Goal: Transaction & Acquisition: Purchase product/service

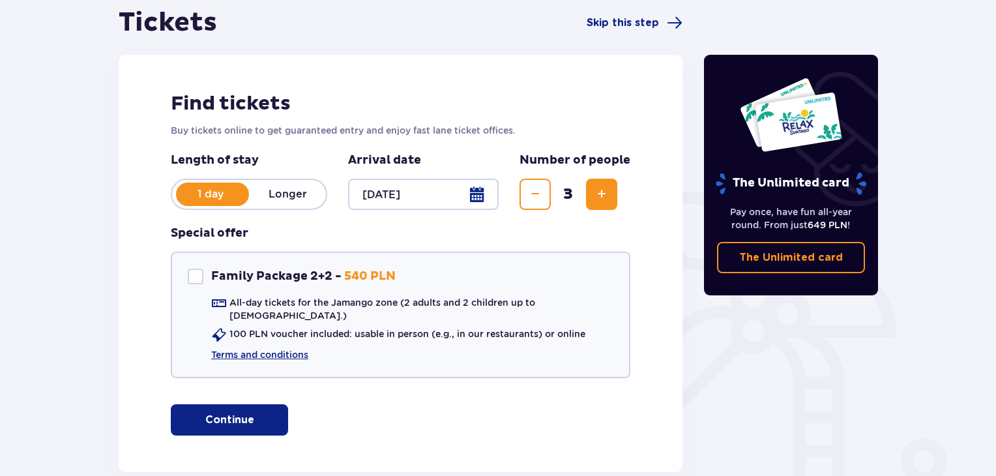
scroll to position [196, 0]
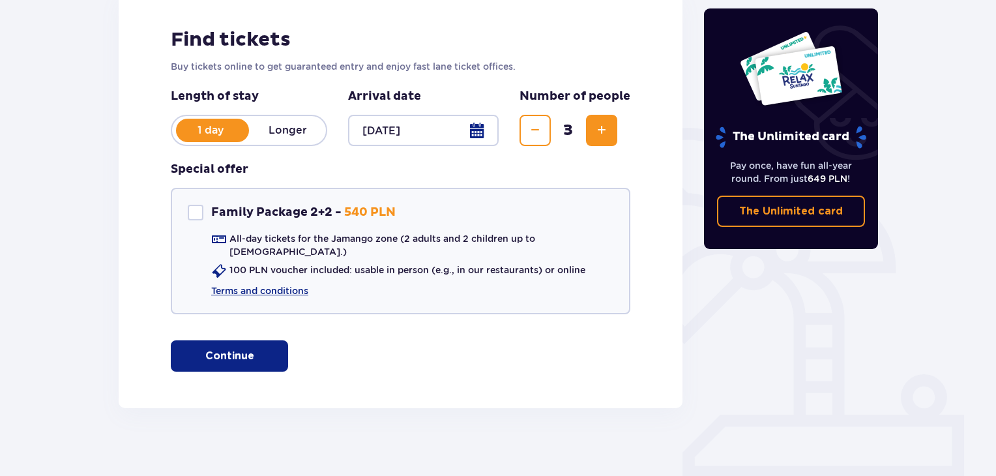
click at [233, 349] on p "Continue" at bounding box center [229, 356] width 49 height 14
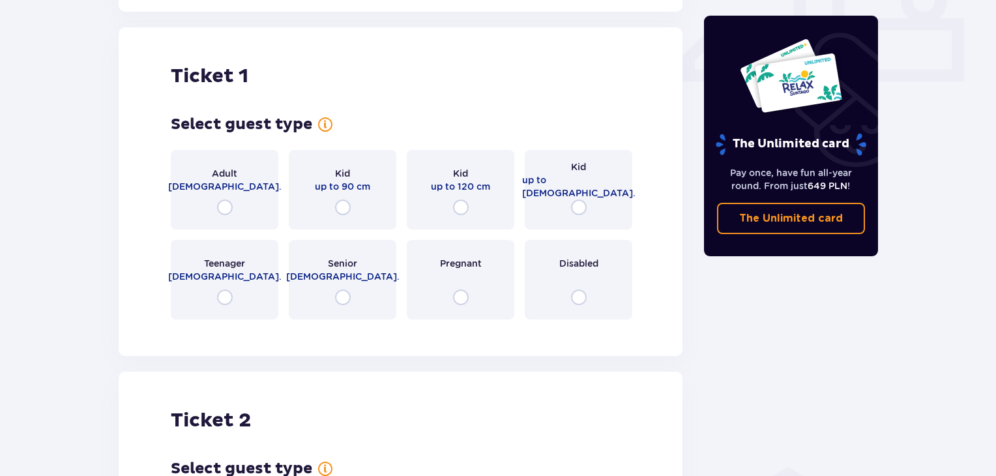
scroll to position [593, 0]
click at [228, 204] on div "Adult [DEMOGRAPHIC_DATA]." at bounding box center [225, 189] width 108 height 80
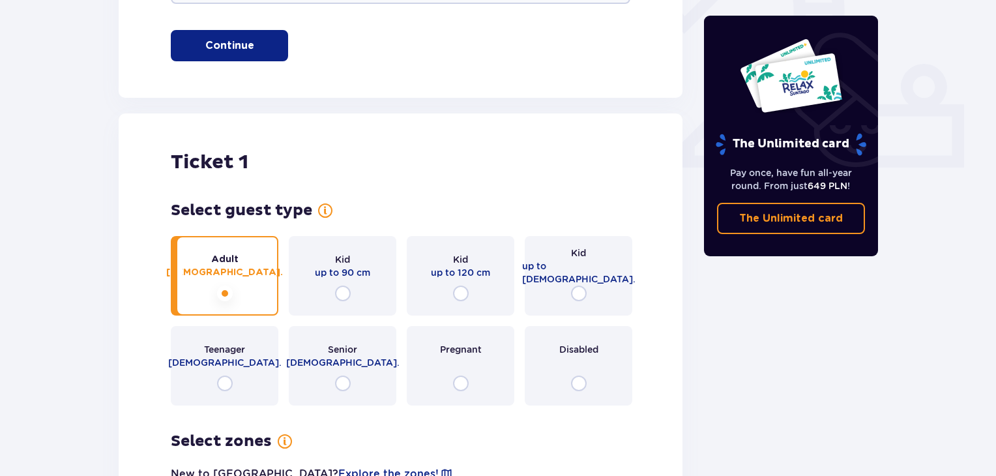
scroll to position [571, 0]
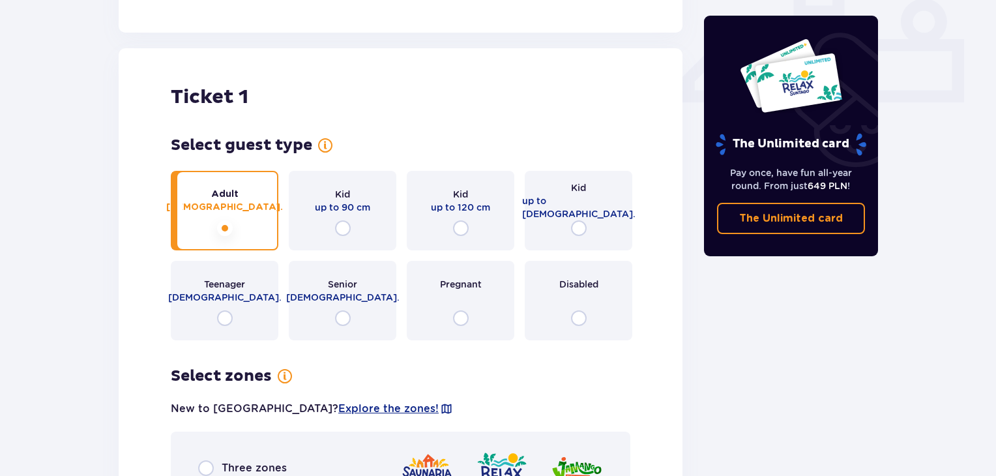
click at [548, 209] on div "Kid up to [DEMOGRAPHIC_DATA]." at bounding box center [579, 211] width 108 height 80
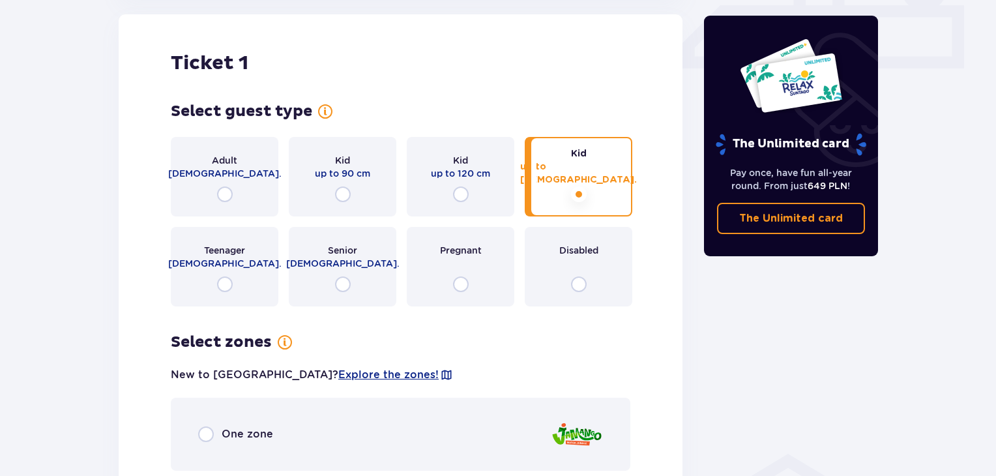
click at [232, 139] on div "Adult [DEMOGRAPHIC_DATA]." at bounding box center [225, 177] width 108 height 80
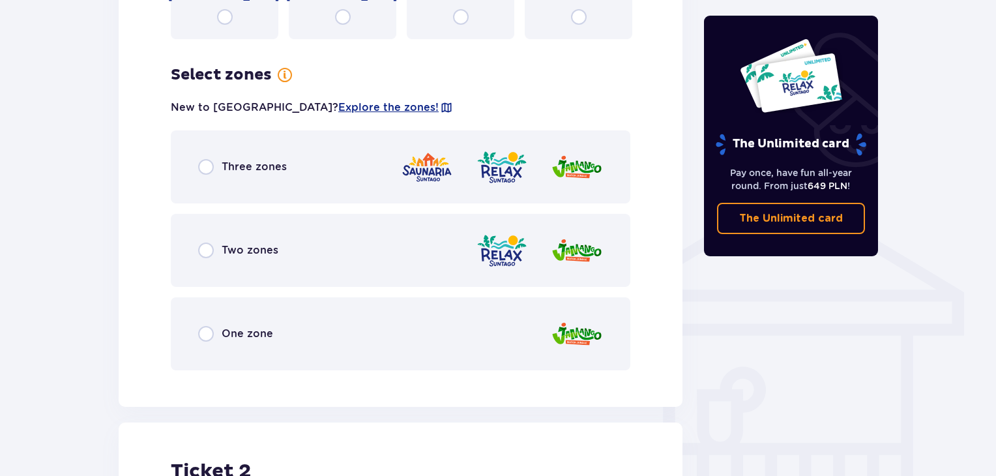
scroll to position [911, 0]
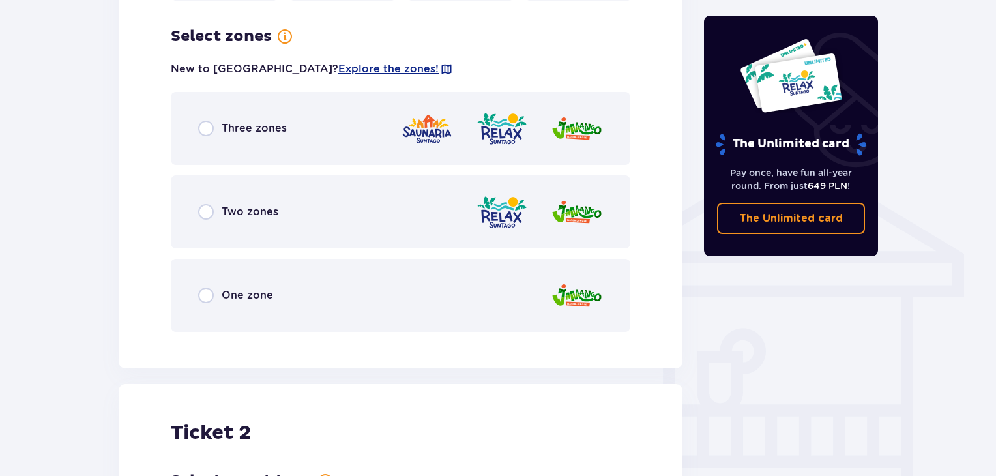
click at [232, 139] on div "Three zones" at bounding box center [401, 128] width 460 height 73
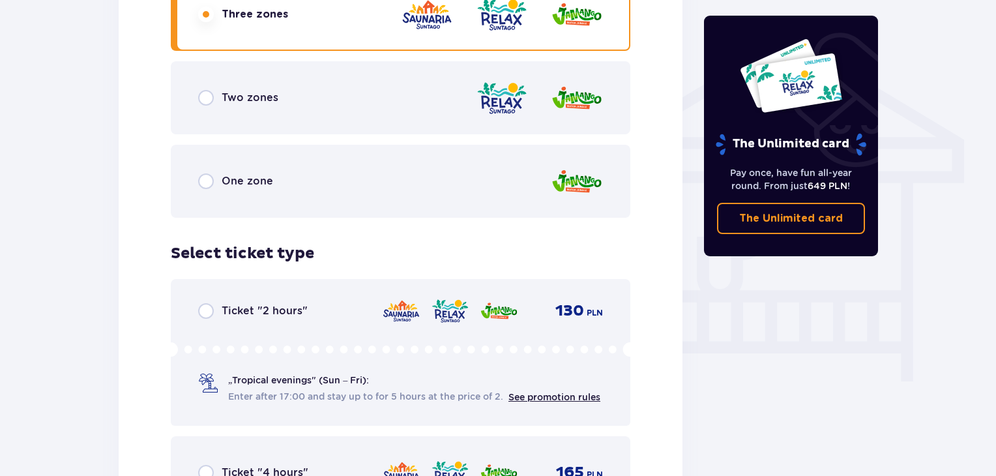
scroll to position [1024, 0]
click at [253, 110] on div "Two zones" at bounding box center [401, 98] width 460 height 73
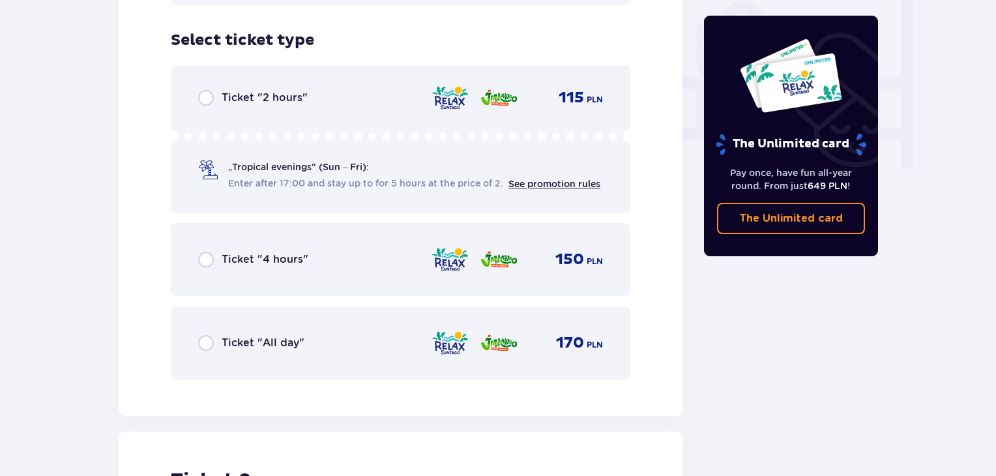
scroll to position [1242, 0]
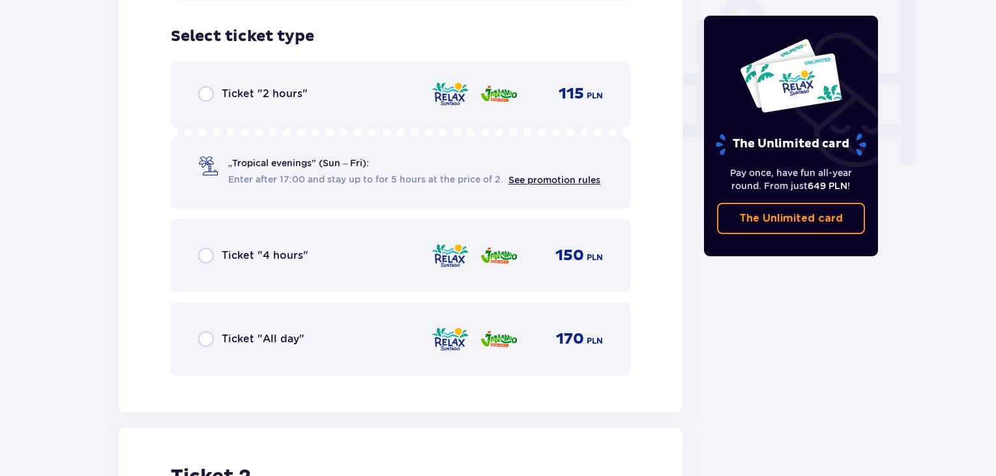
click at [271, 332] on span "Ticket "All day"" at bounding box center [263, 339] width 83 height 14
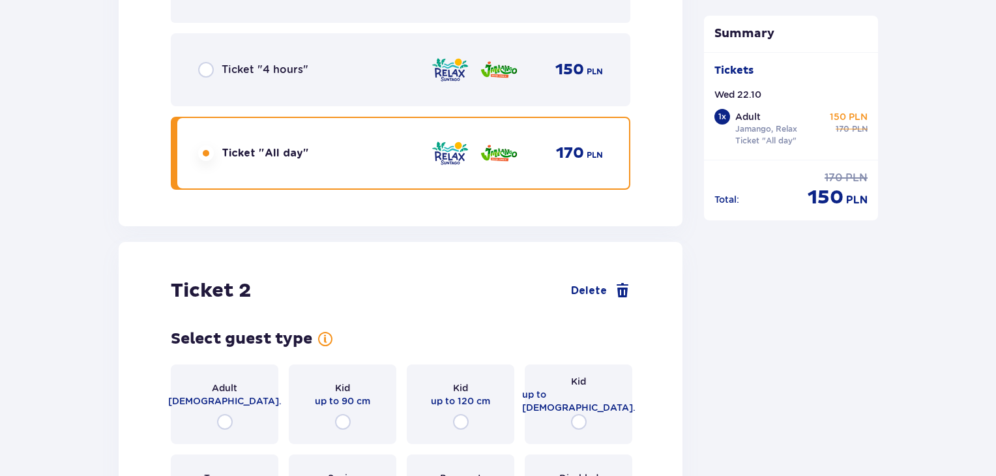
scroll to position [1642, 0]
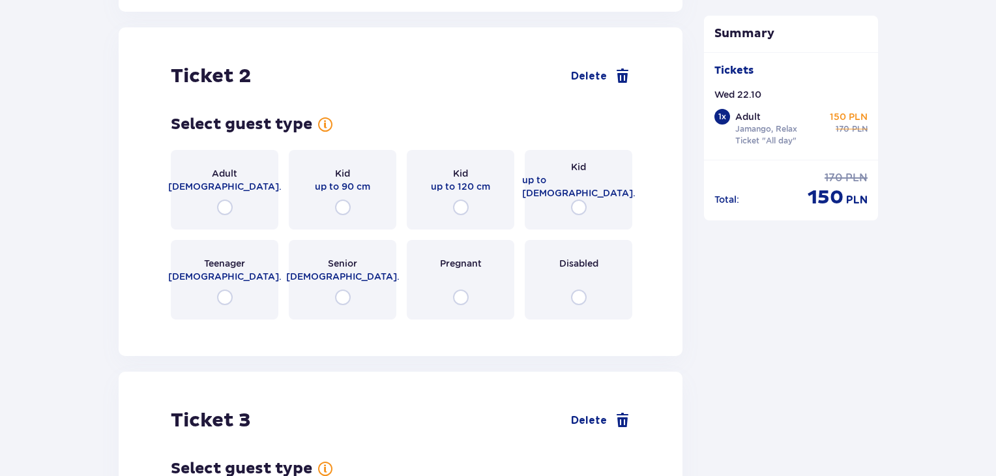
click at [249, 177] on div "Adult [DEMOGRAPHIC_DATA]." at bounding box center [225, 190] width 108 height 80
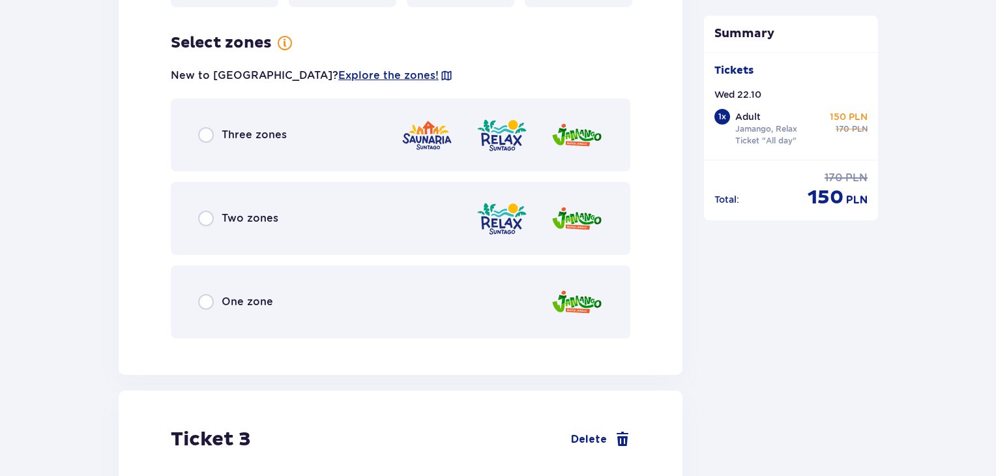
scroll to position [1960, 0]
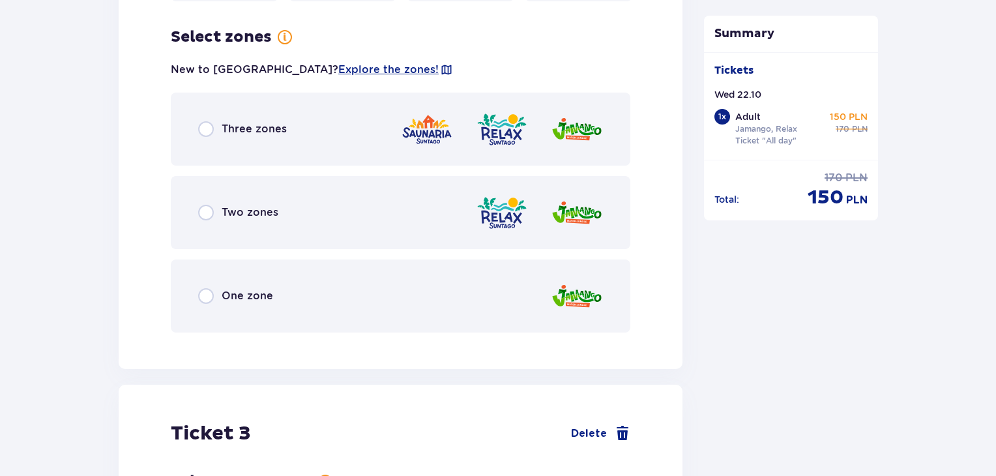
click at [263, 207] on span "Two zones" at bounding box center [250, 212] width 57 height 14
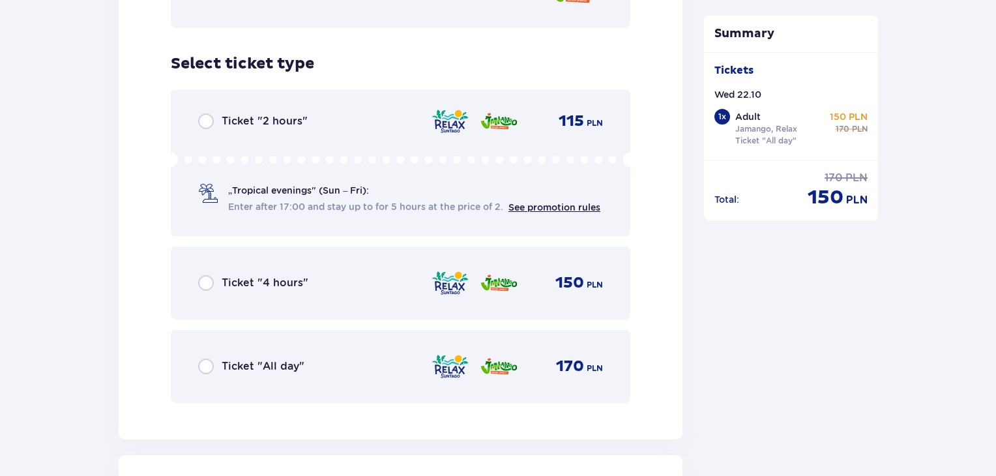
scroll to position [2291, 0]
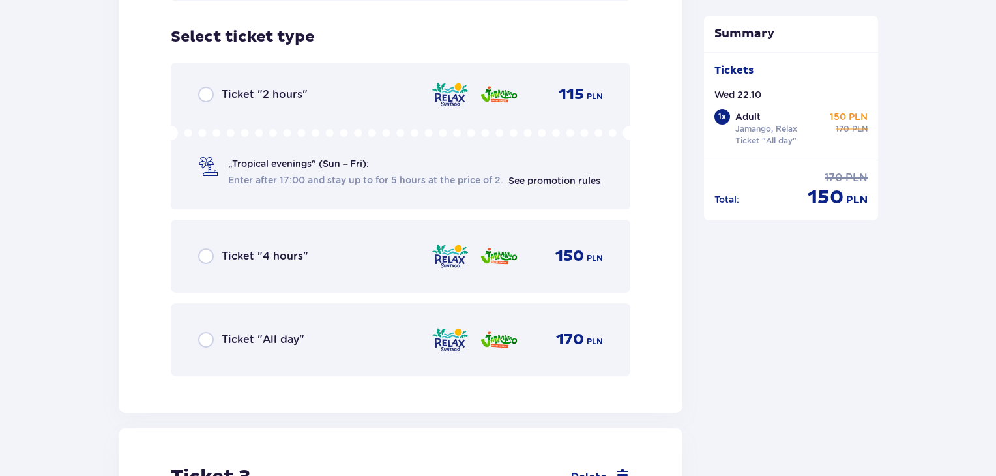
click at [251, 338] on div "Ticket "All day" 170 PLN" at bounding box center [400, 339] width 405 height 27
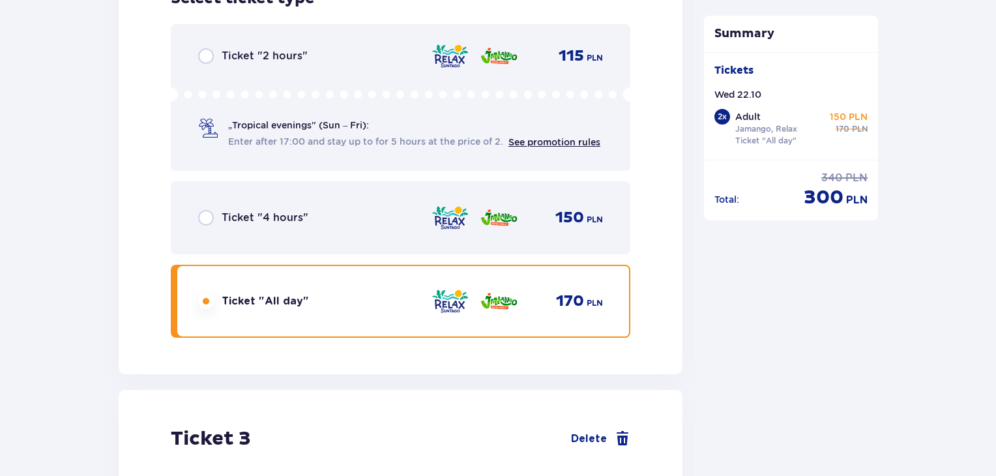
scroll to position [2701, 0]
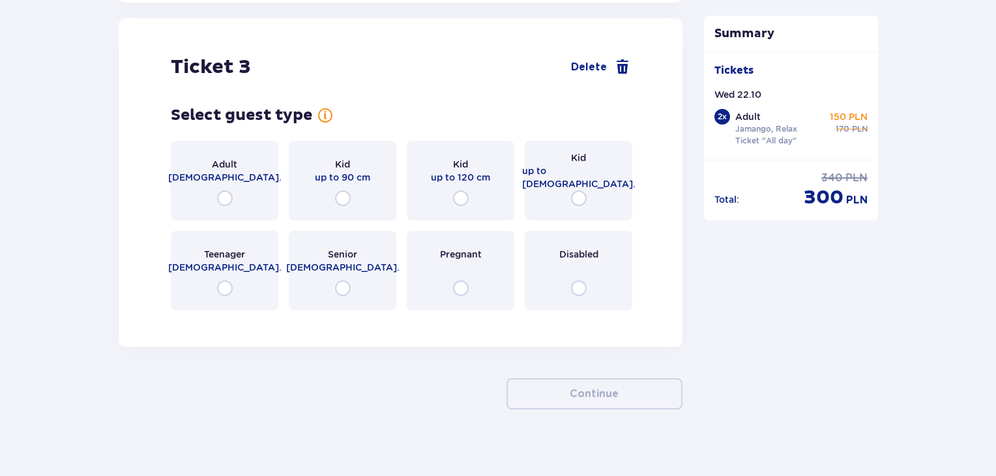
click at [568, 164] on span "up to [DEMOGRAPHIC_DATA]." at bounding box center [578, 177] width 113 height 26
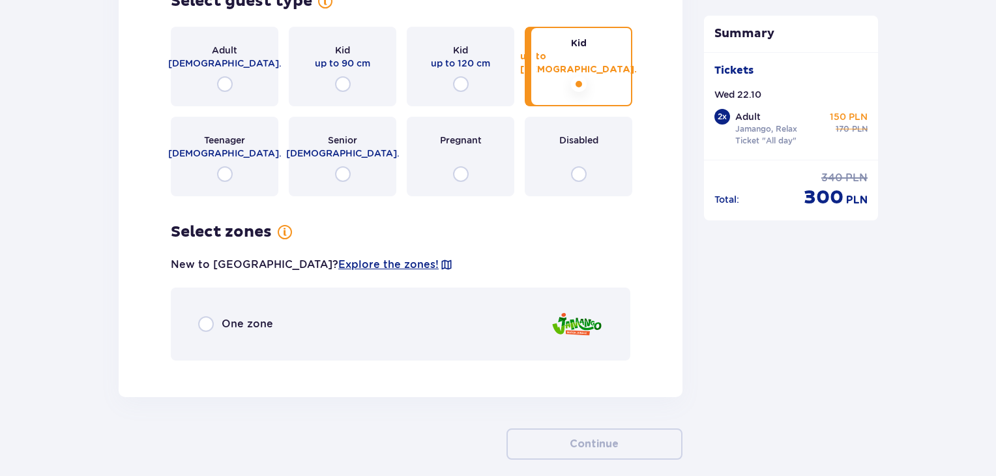
scroll to position [2805, 0]
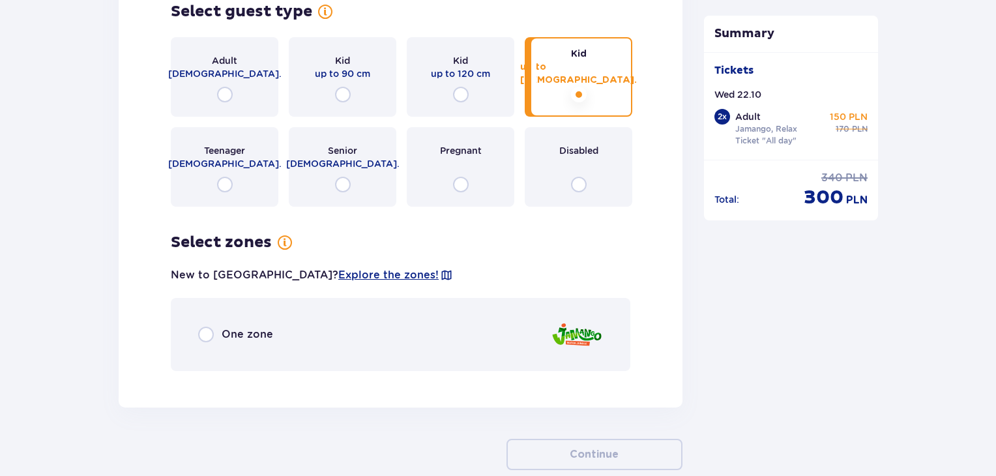
click at [261, 327] on div "One zone" at bounding box center [235, 335] width 75 height 16
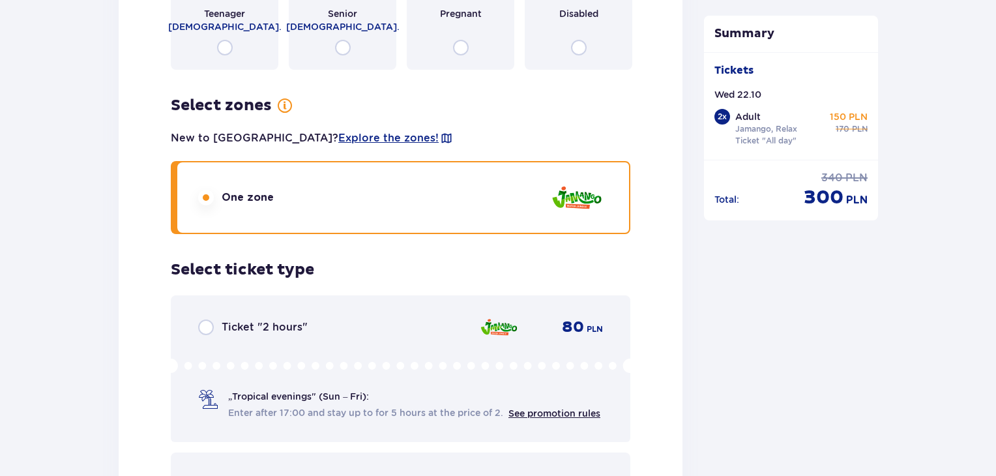
scroll to position [2942, 0]
click at [282, 297] on div "Ticket "2 hours" 80 PLN „Tropical evenings" (Sun – Fri): Enter after 17:00 and …" at bounding box center [401, 368] width 460 height 147
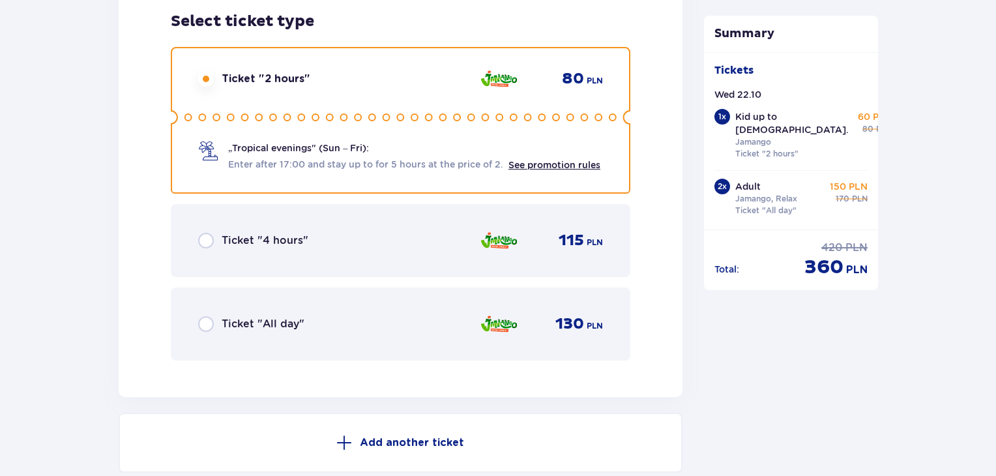
scroll to position [3184, 0]
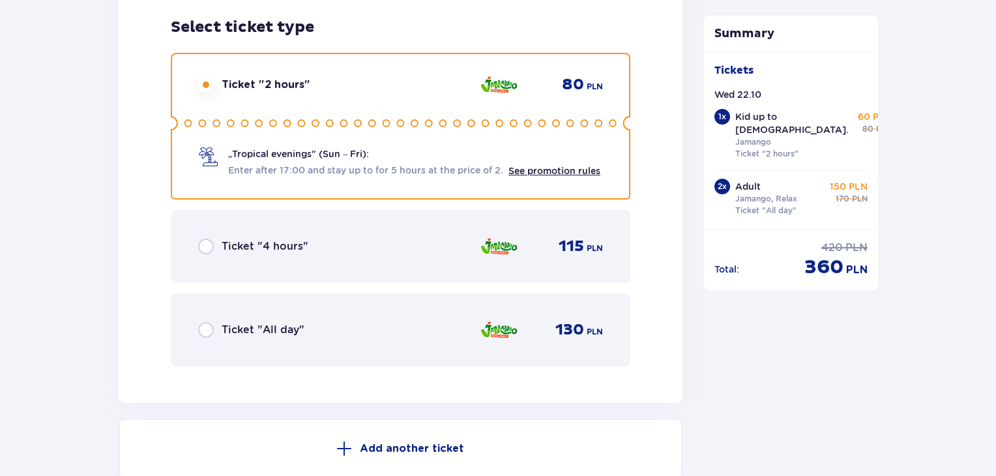
click at [182, 329] on div "Ticket "All day" 130 PLN" at bounding box center [401, 329] width 460 height 73
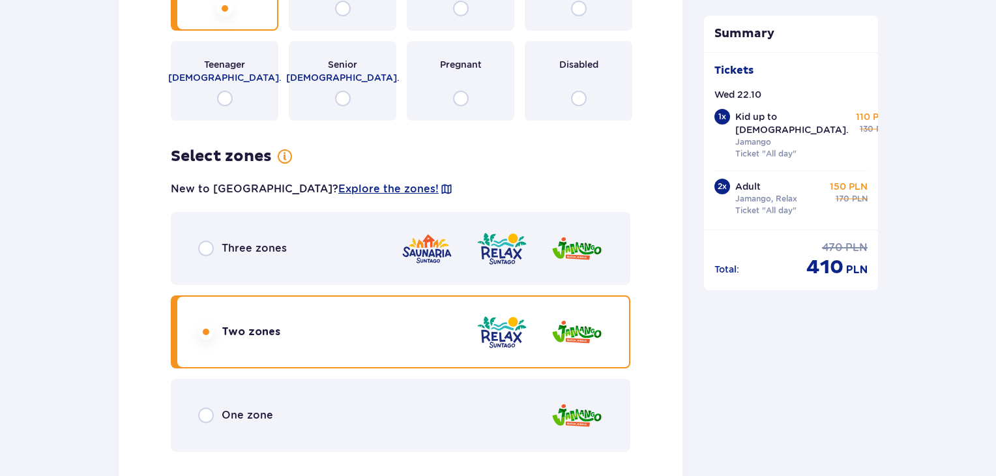
scroll to position [1841, 0]
click at [244, 427] on div "One zone" at bounding box center [401, 415] width 460 height 73
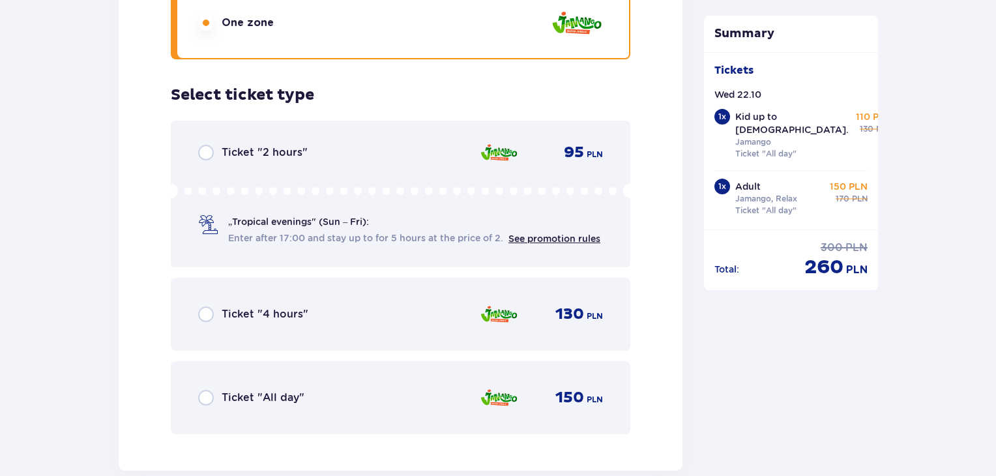
scroll to position [2227, 0]
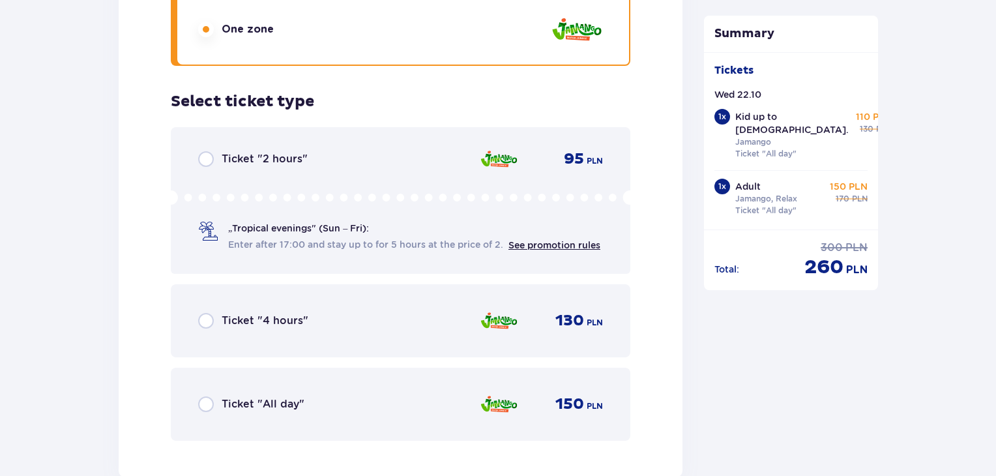
click at [261, 390] on div "Ticket "All day" 150 PLN" at bounding box center [400, 403] width 405 height 27
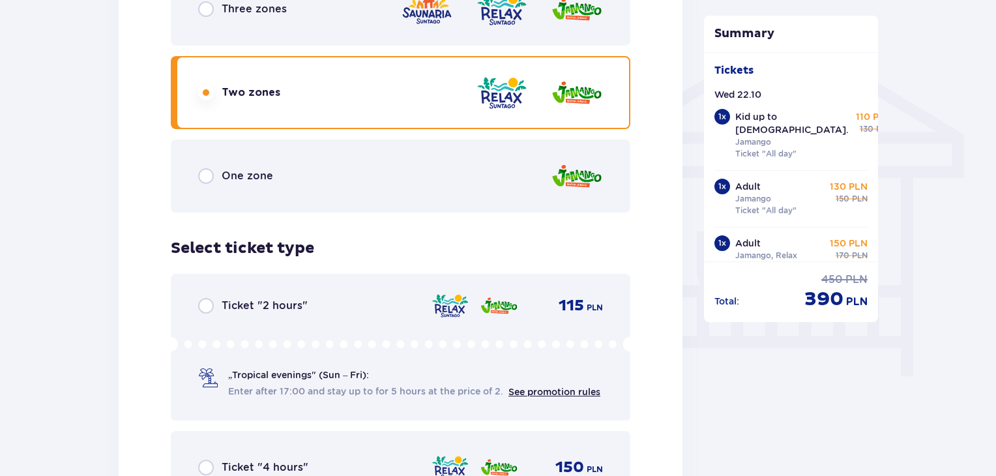
scroll to position [986, 0]
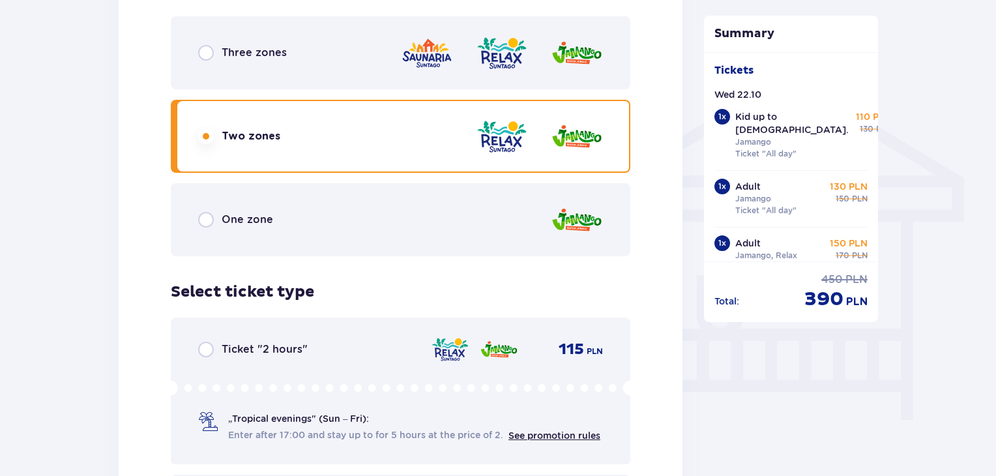
click at [302, 211] on div "One zone" at bounding box center [401, 219] width 460 height 73
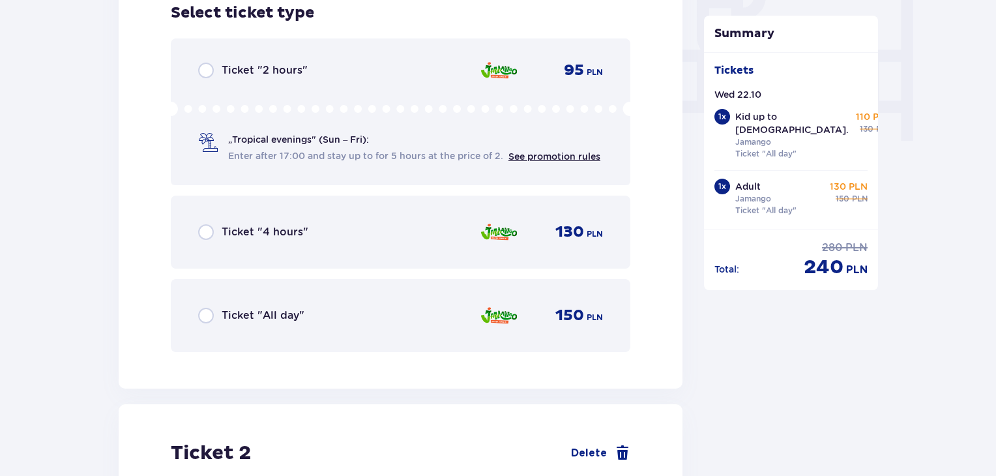
scroll to position [1256, 0]
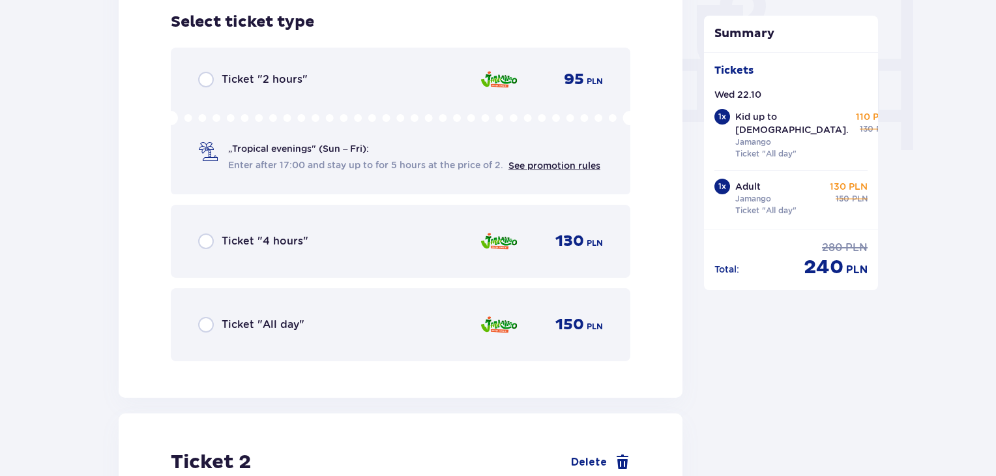
click at [256, 290] on div "Ticket "All day" 150 PLN" at bounding box center [401, 324] width 460 height 73
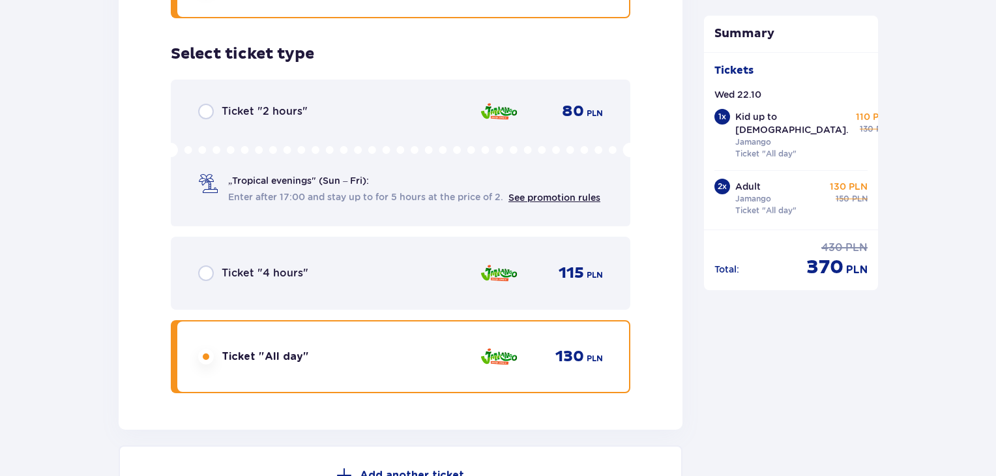
scroll to position [3372, 0]
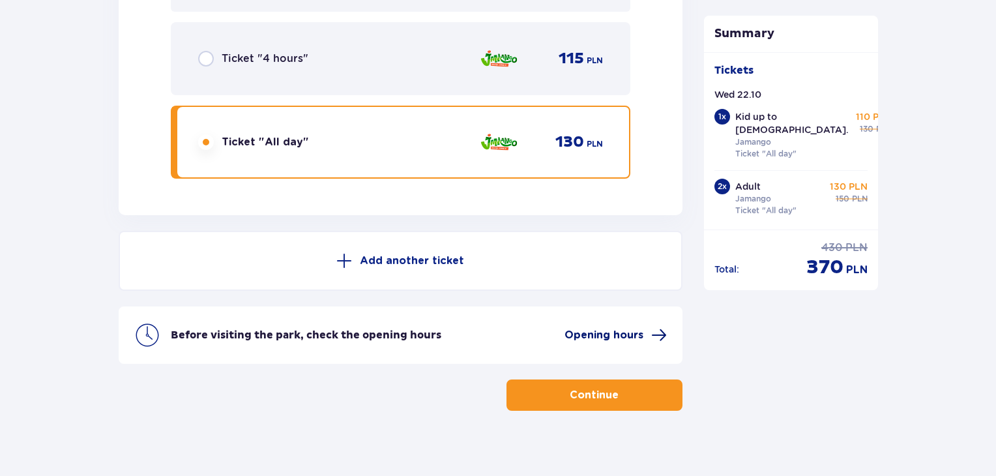
click at [612, 328] on span "Opening hours" at bounding box center [604, 335] width 79 height 14
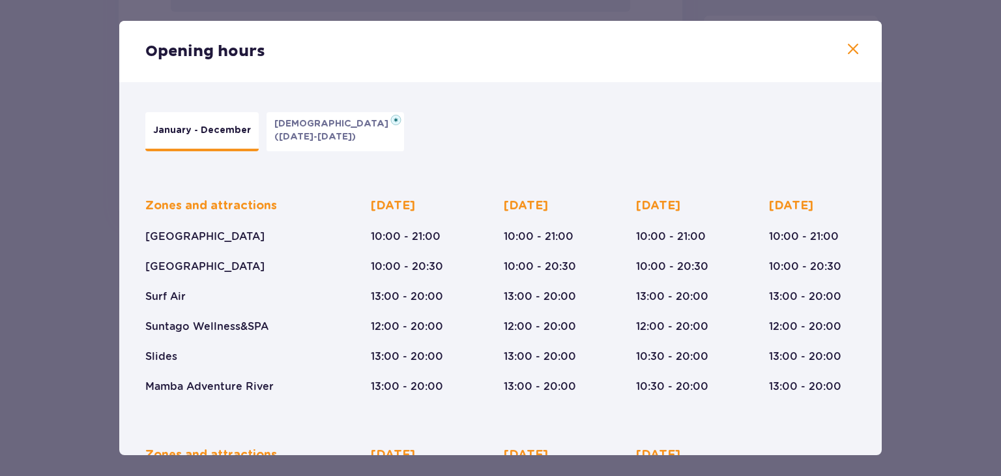
click at [922, 227] on div "Opening hours January - December [DATE] ([DATE]-[DATE]) Zones and attractions […" at bounding box center [500, 238] width 1001 height 476
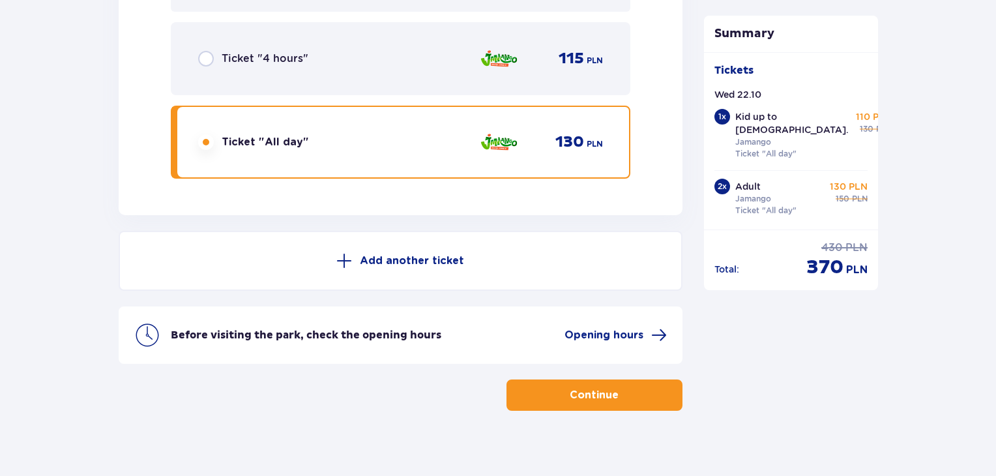
click at [600, 397] on button "Continue" at bounding box center [594, 394] width 176 height 31
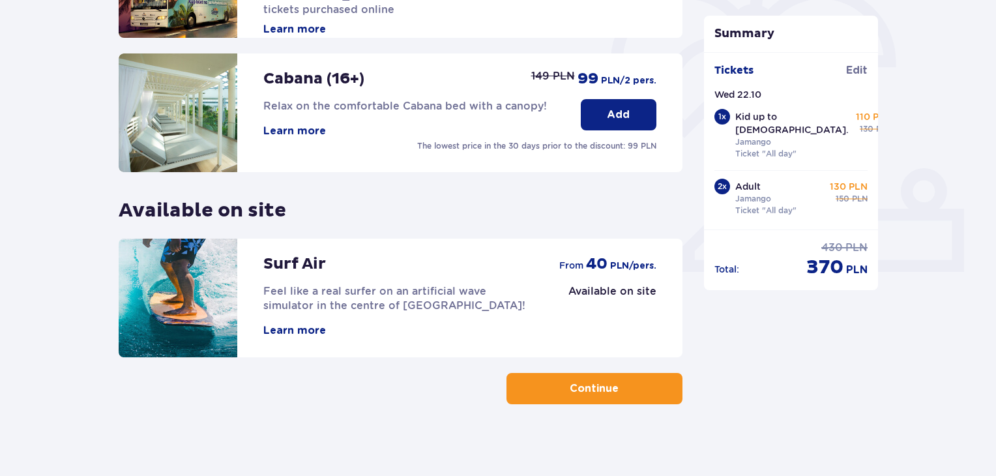
scroll to position [403, 0]
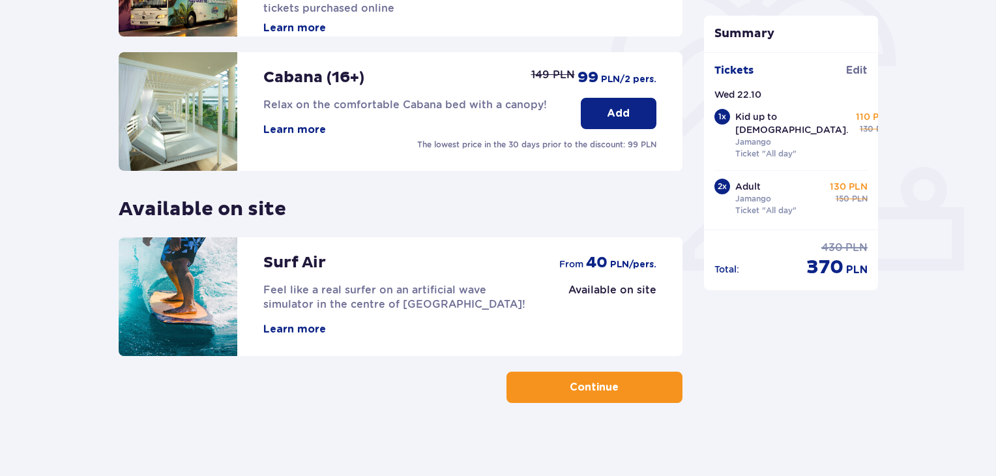
click at [576, 381] on p "Continue" at bounding box center [594, 387] width 49 height 14
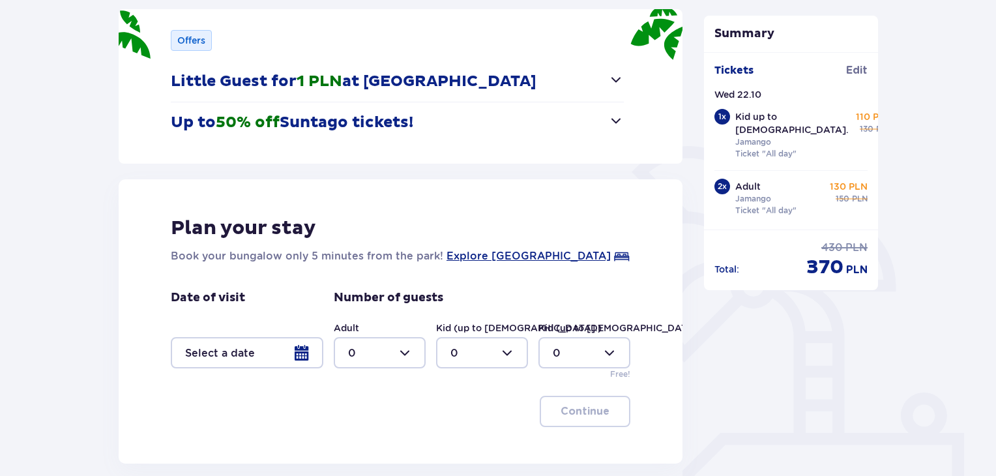
scroll to position [180, 0]
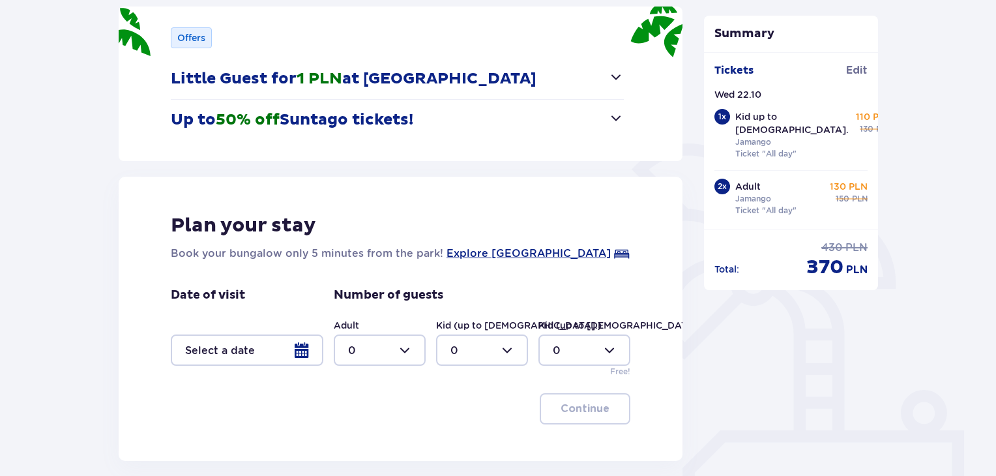
click at [295, 342] on div at bounding box center [247, 349] width 153 height 31
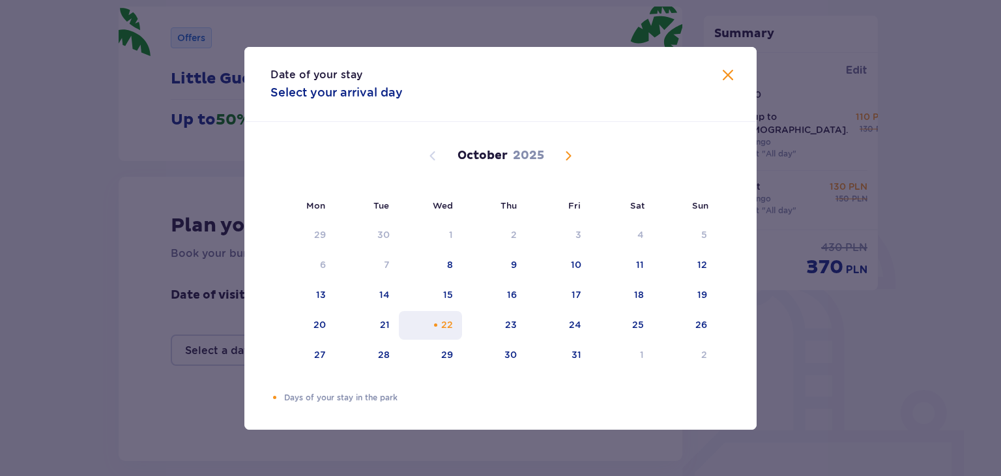
click at [450, 327] on div "22" at bounding box center [447, 324] width 12 height 13
click at [140, 397] on div "Date of your stay Select your arrival day Mon Tue Wed Thu Fri Sat Sun [DATE] 1 …" at bounding box center [500, 238] width 1001 height 476
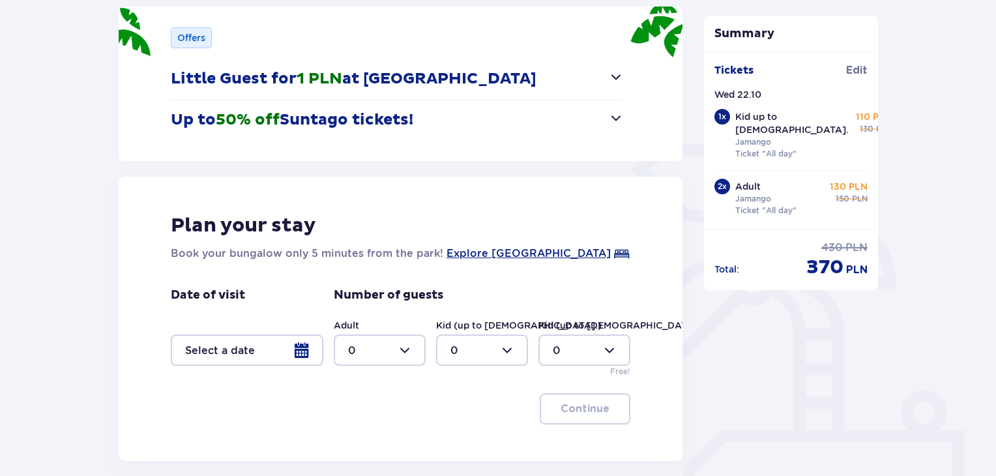
scroll to position [289, 0]
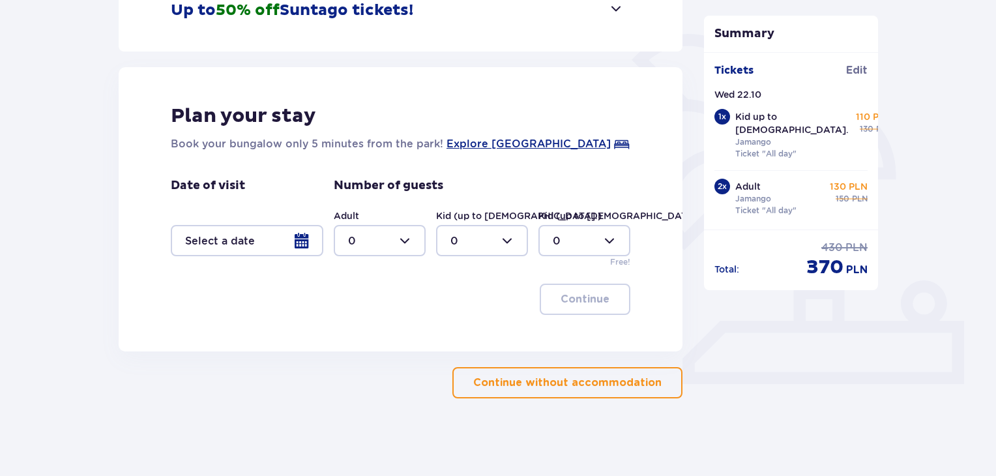
click at [475, 376] on p "Continue without accommodation" at bounding box center [567, 382] width 188 height 14
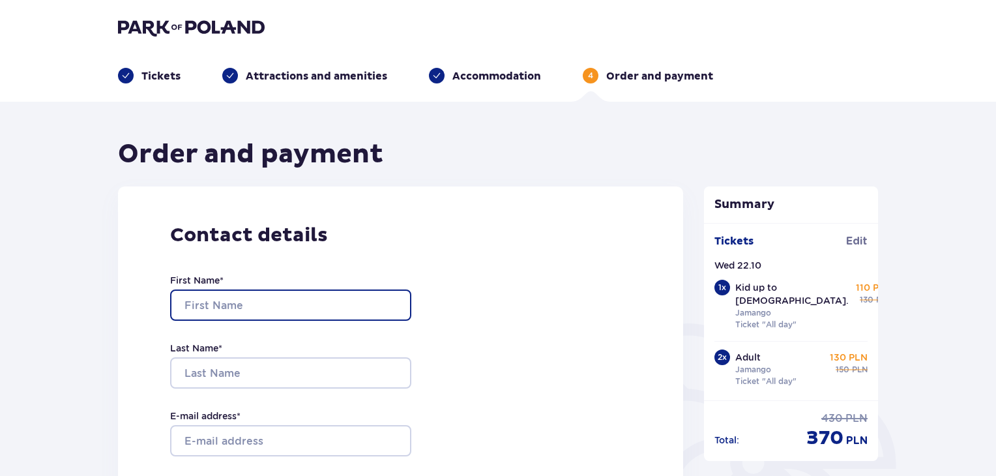
click at [310, 303] on input "First Name *" at bounding box center [290, 304] width 241 height 31
type input "Sergejs"
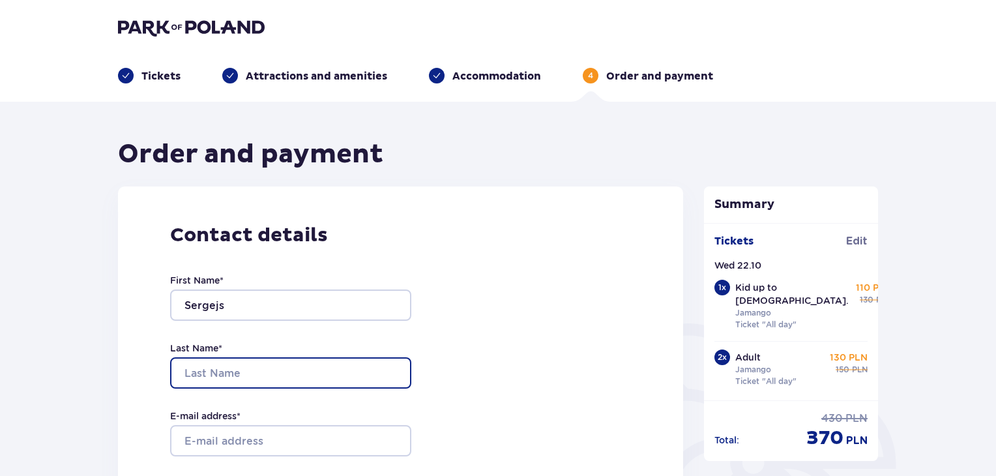
click at [292, 366] on input "Last Name *" at bounding box center [290, 372] width 241 height 31
type input "Čumačenko"
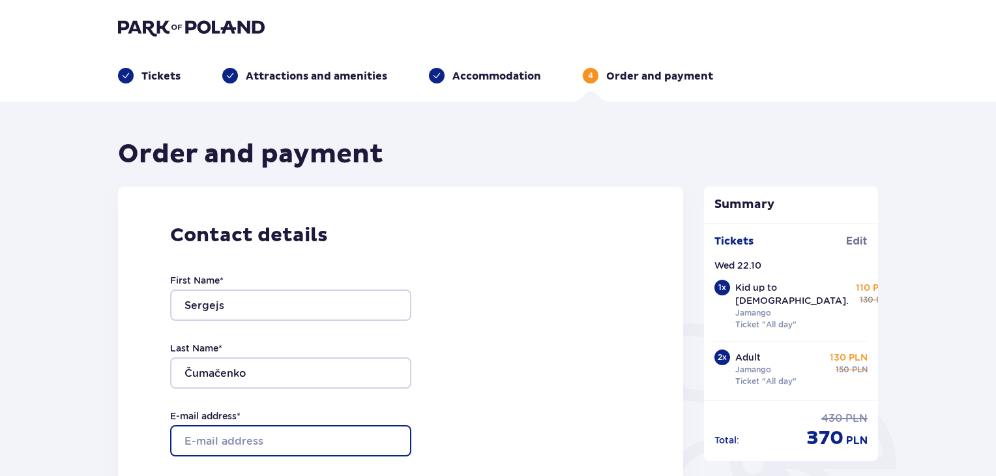
click at [275, 443] on input "E-mail address *" at bounding box center [290, 440] width 241 height 31
type input "[EMAIL_ADDRESS][DOMAIN_NAME]"
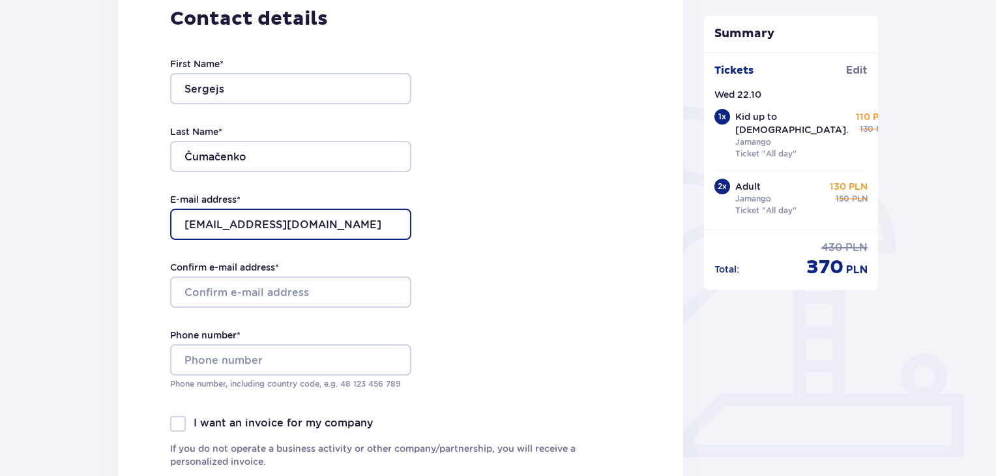
scroll to position [220, 0]
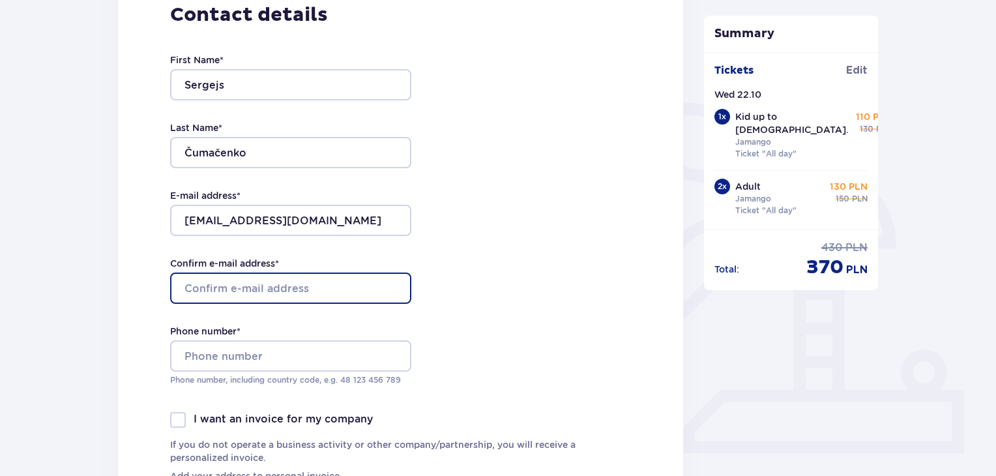
click at [385, 282] on input "Confirm e-mail address *" at bounding box center [290, 287] width 241 height 31
type input "[EMAIL_ADDRESS][DOMAIN_NAME]"
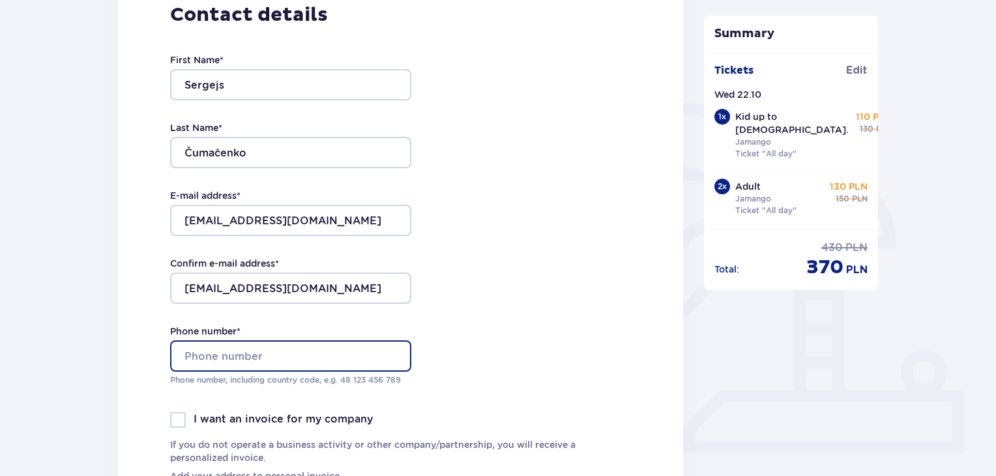
click at [308, 355] on input "Phone number *" at bounding box center [290, 355] width 241 height 31
type input "[PHONE_NUMBER]"
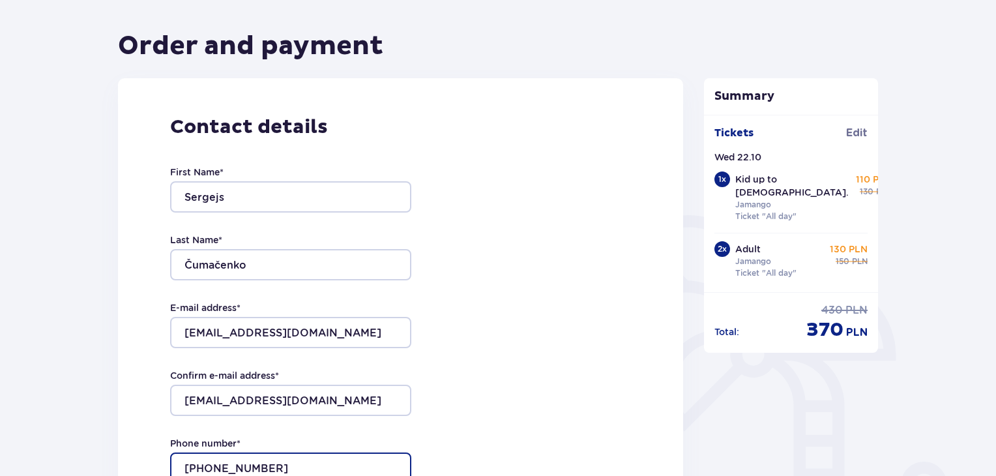
scroll to position [107, 0]
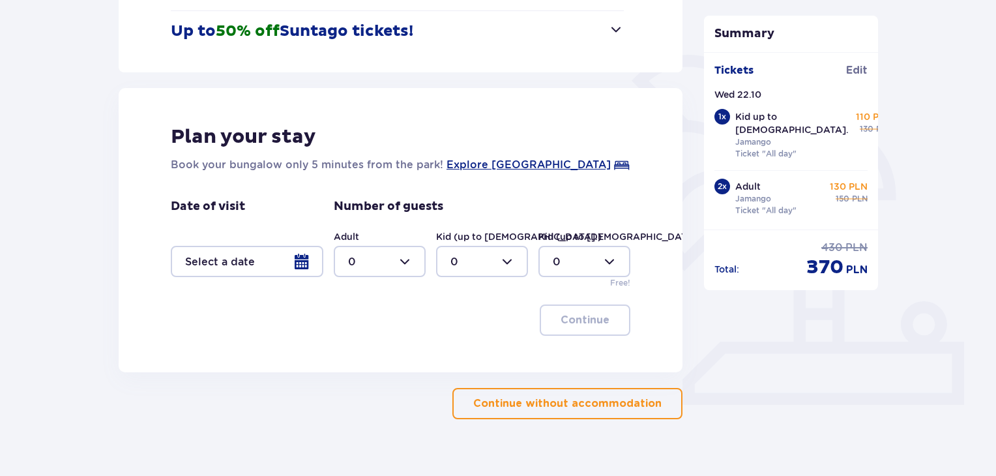
scroll to position [289, 0]
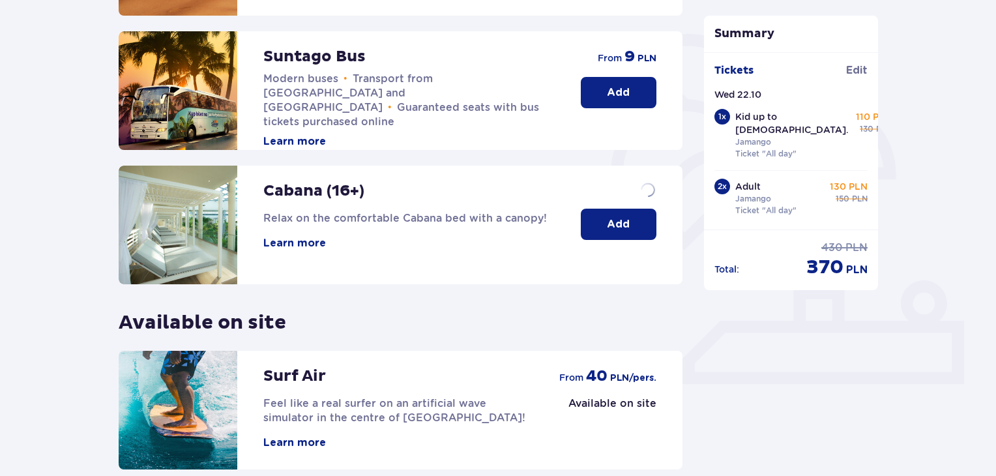
scroll to position [403, 0]
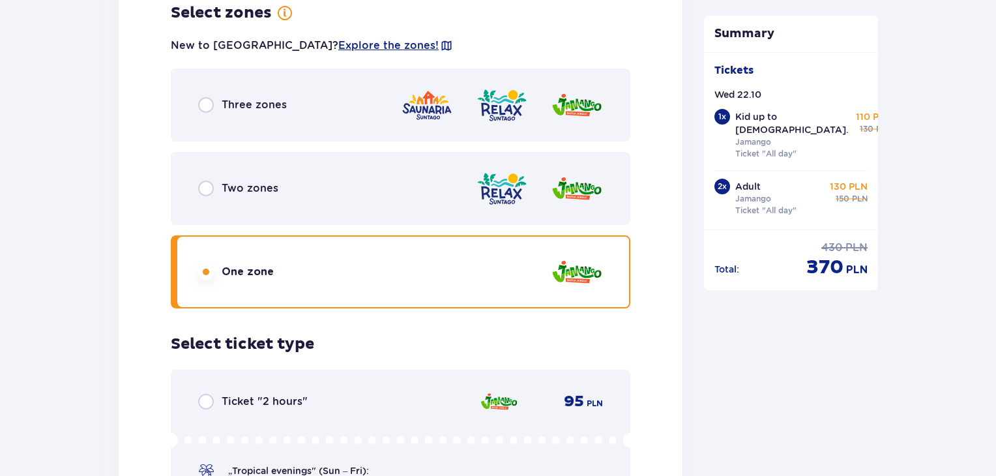
scroll to position [1817, 0]
click at [229, 196] on div "Two zones" at bounding box center [401, 189] width 460 height 73
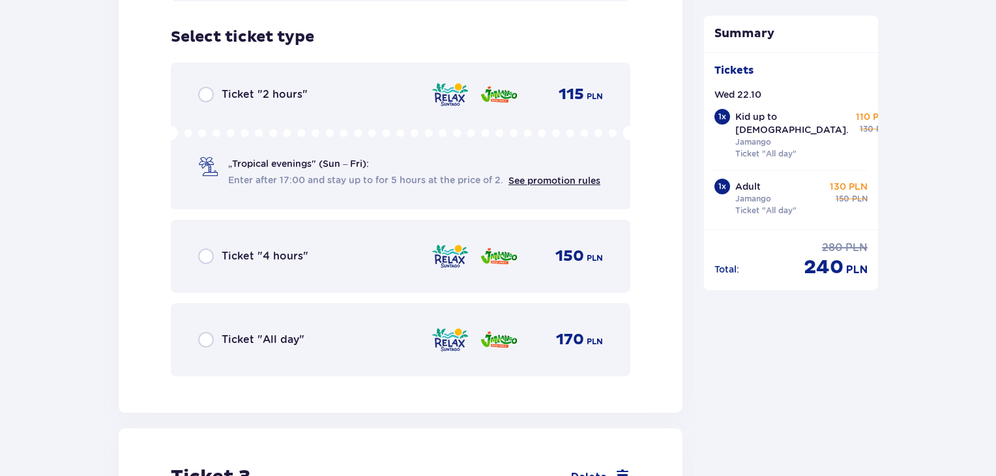
scroll to position [2111, 0]
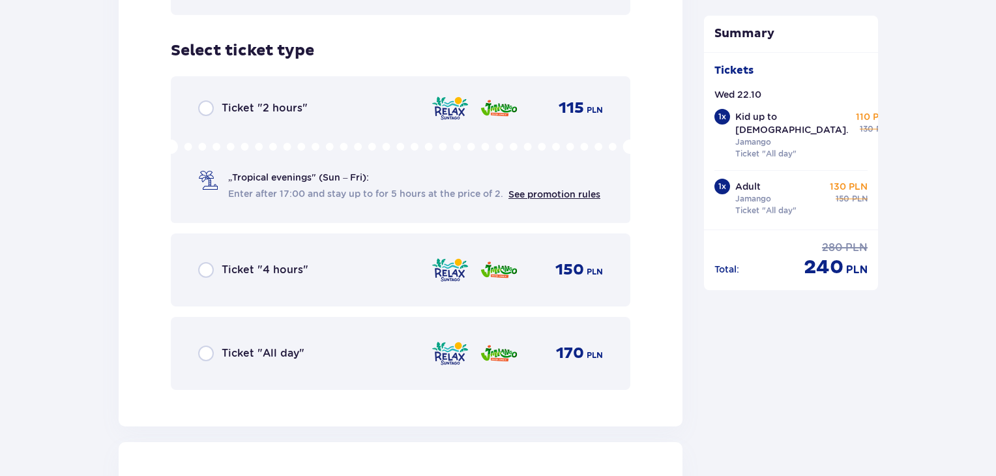
click at [185, 349] on div "Ticket "All day" 170 PLN" at bounding box center [401, 353] width 460 height 73
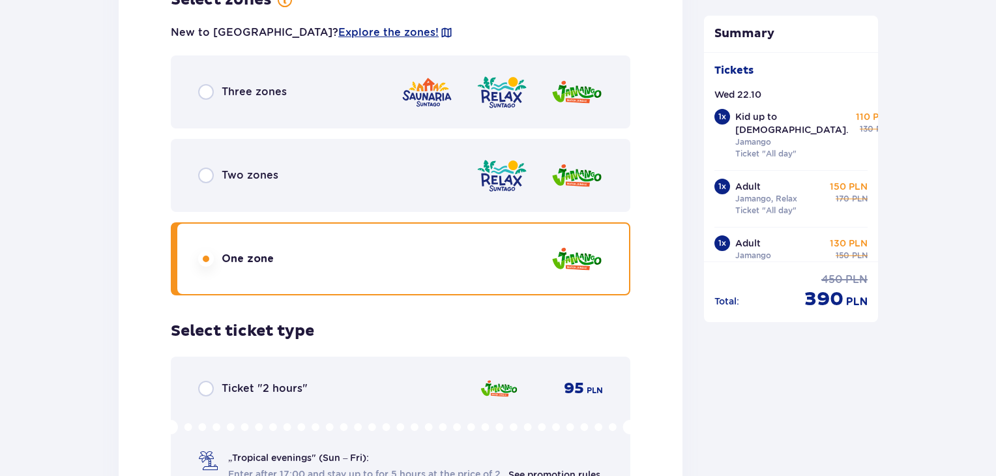
scroll to position [2875, 0]
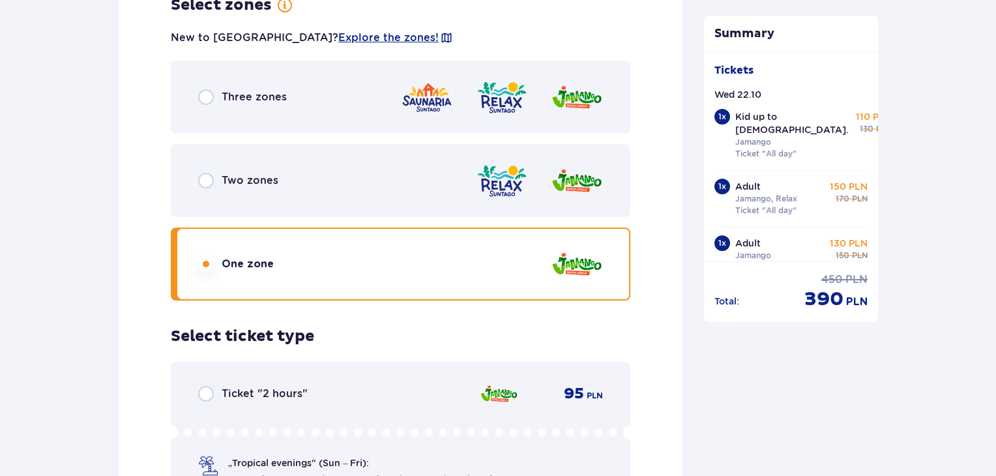
click at [229, 187] on div "Two zones" at bounding box center [401, 180] width 460 height 73
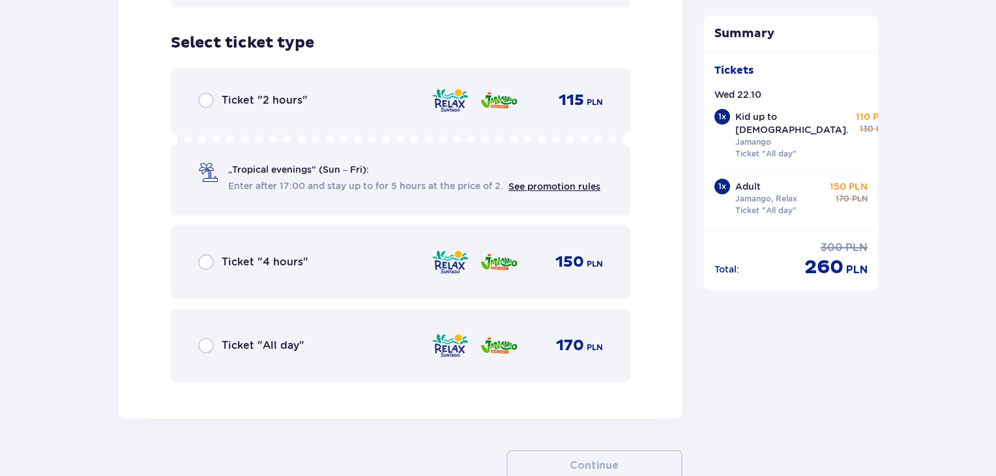
scroll to position [3169, 0]
click at [263, 316] on div "Ticket "All day" 170 PLN" at bounding box center [401, 344] width 460 height 73
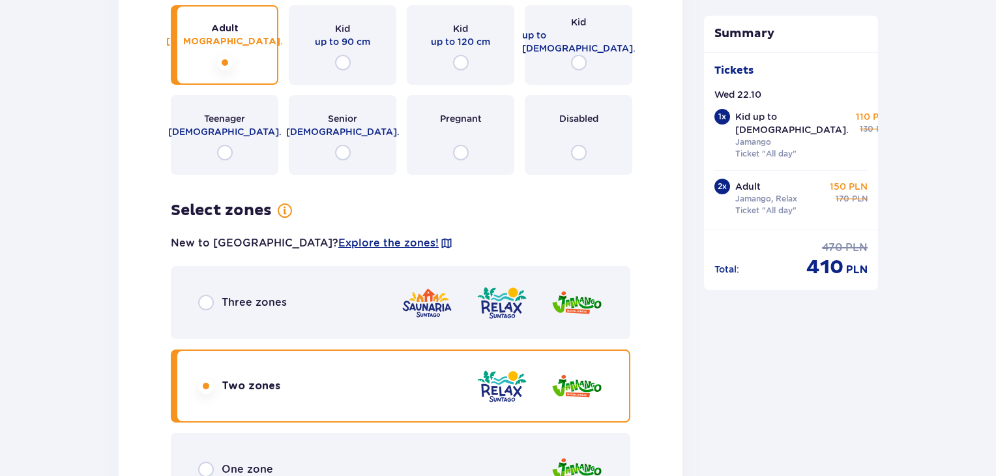
scroll to position [2660, 0]
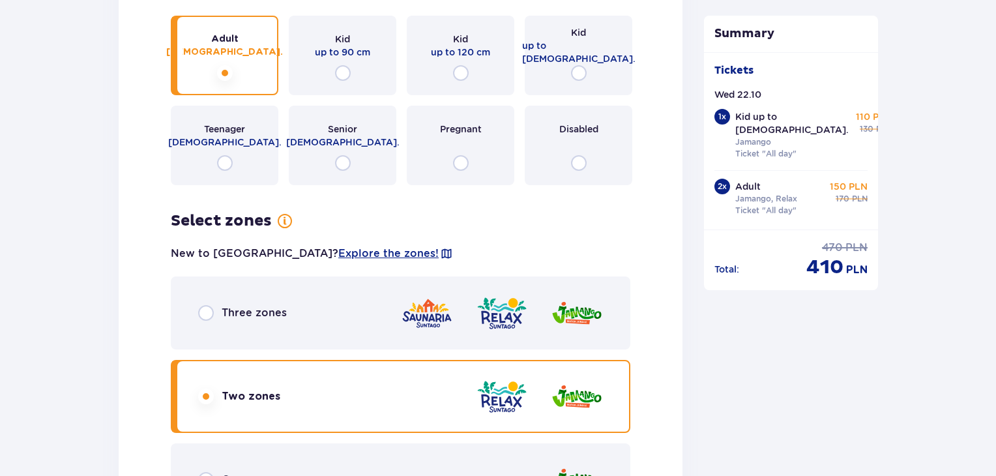
click at [381, 299] on div "Three zones" at bounding box center [401, 312] width 460 height 73
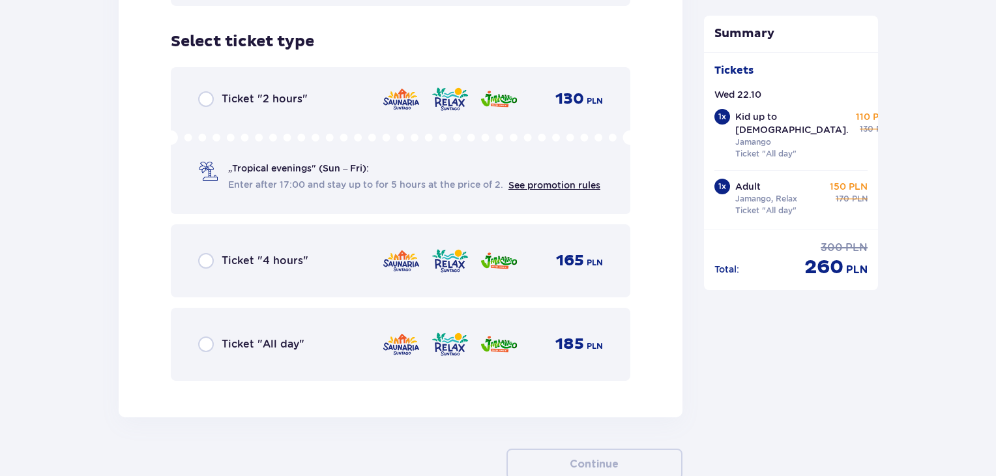
scroll to position [3174, 0]
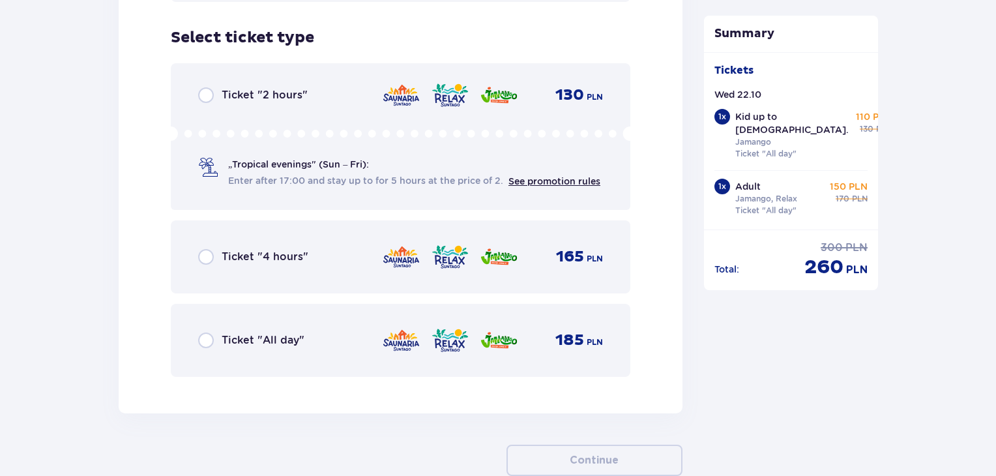
click at [201, 332] on input "radio" at bounding box center [206, 340] width 16 height 16
radio input "true"
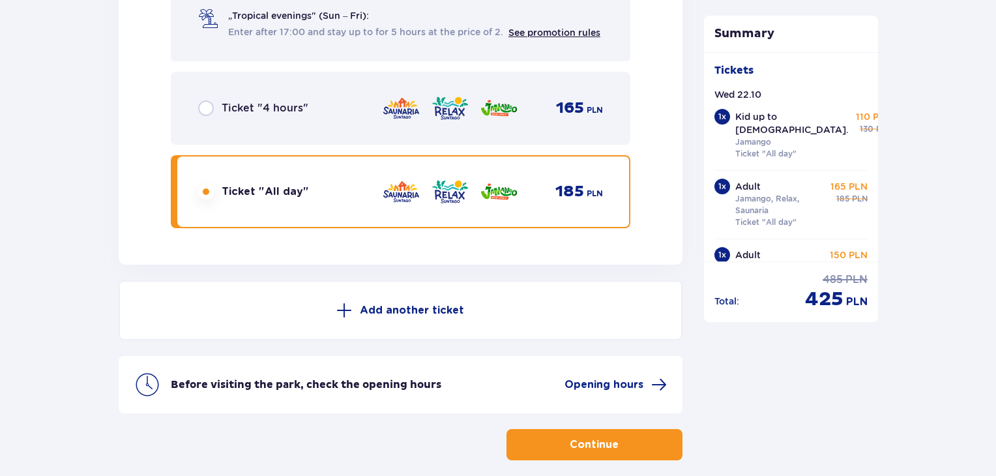
scroll to position [3322, 0]
click at [632, 439] on button "Continue" at bounding box center [594, 445] width 176 height 31
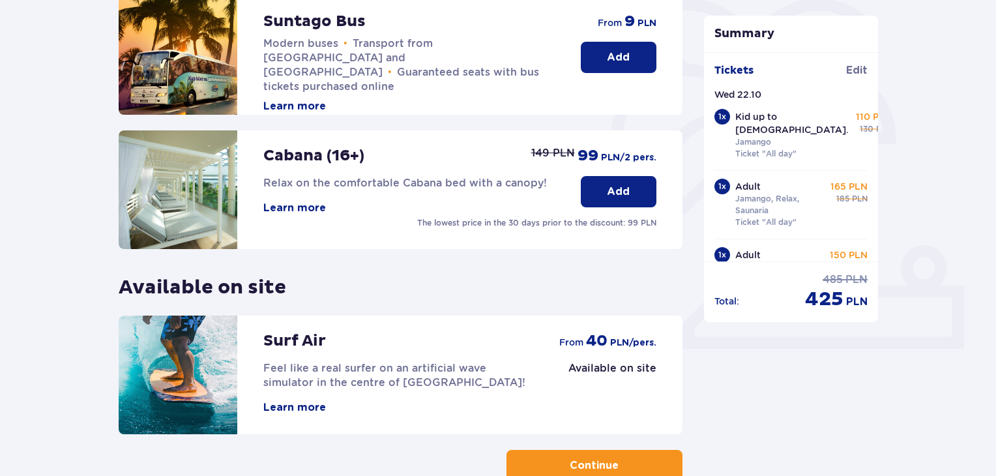
scroll to position [408, 0]
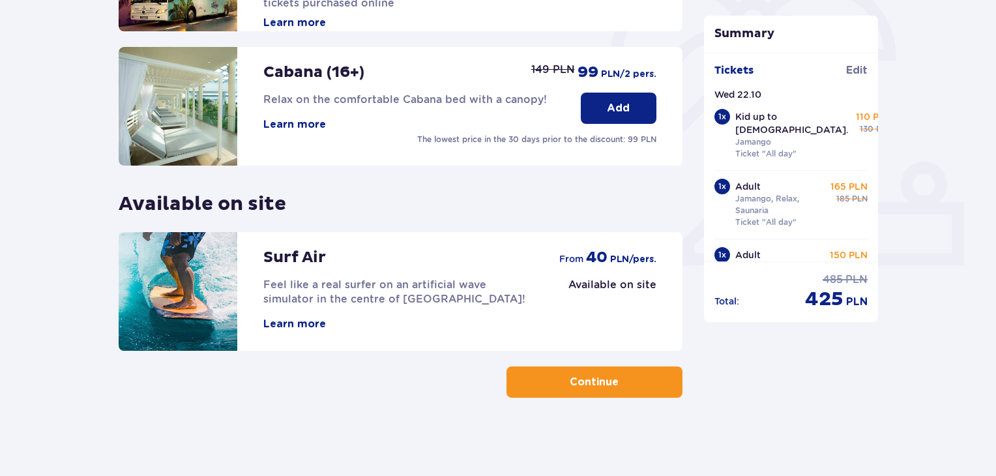
click at [570, 379] on p "Continue" at bounding box center [594, 382] width 49 height 14
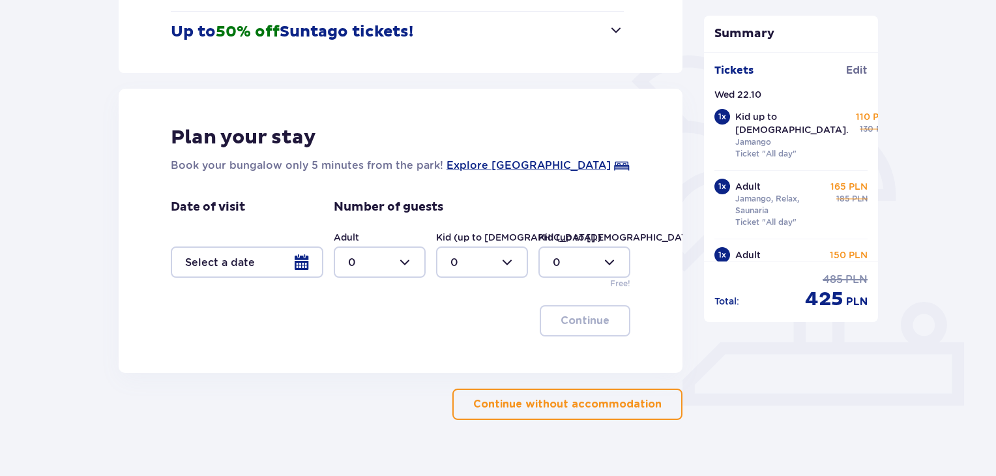
scroll to position [271, 0]
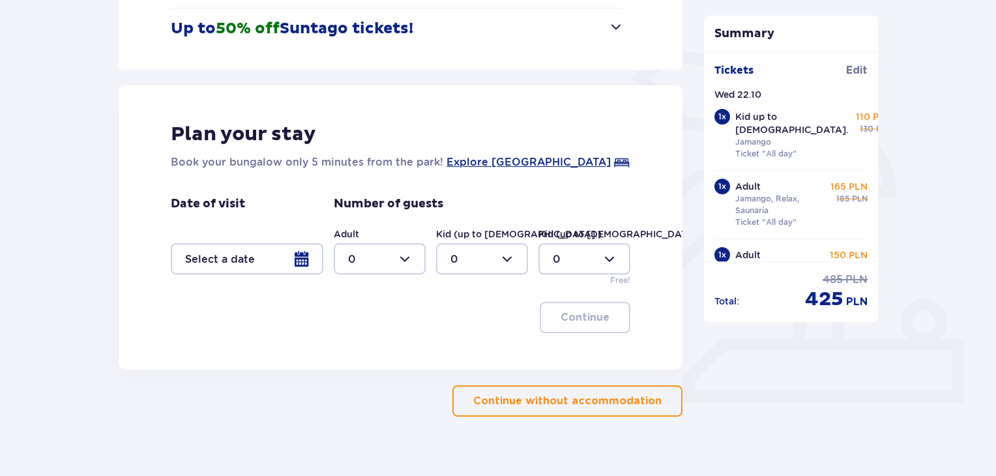
click at [525, 394] on p "Continue without accommodation" at bounding box center [567, 401] width 188 height 14
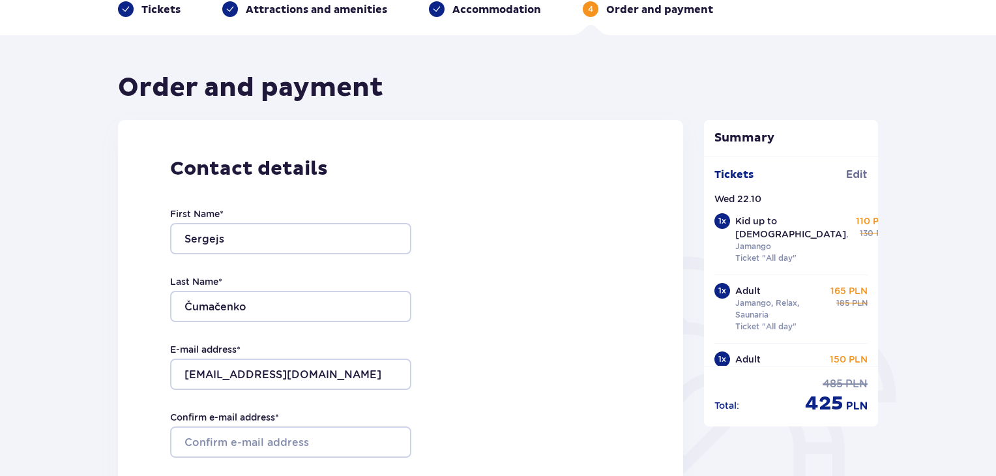
scroll to position [116, 0]
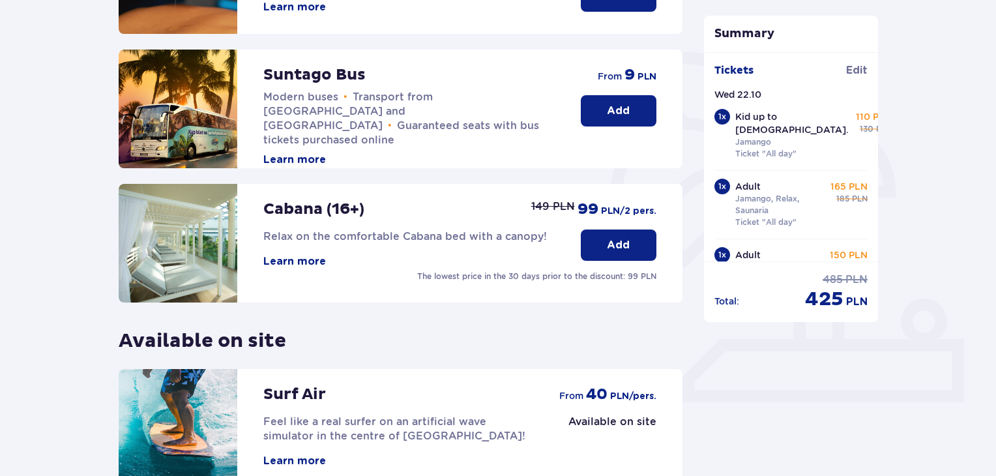
scroll to position [408, 0]
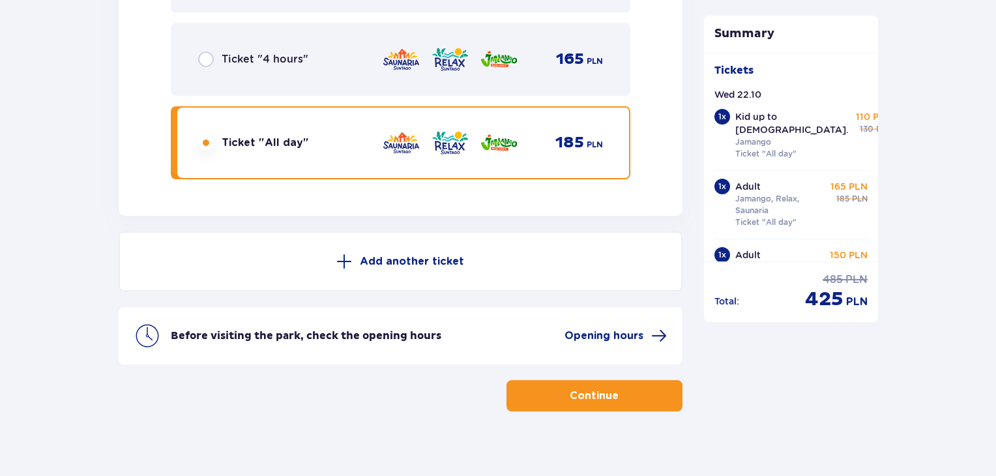
scroll to position [23, 0]
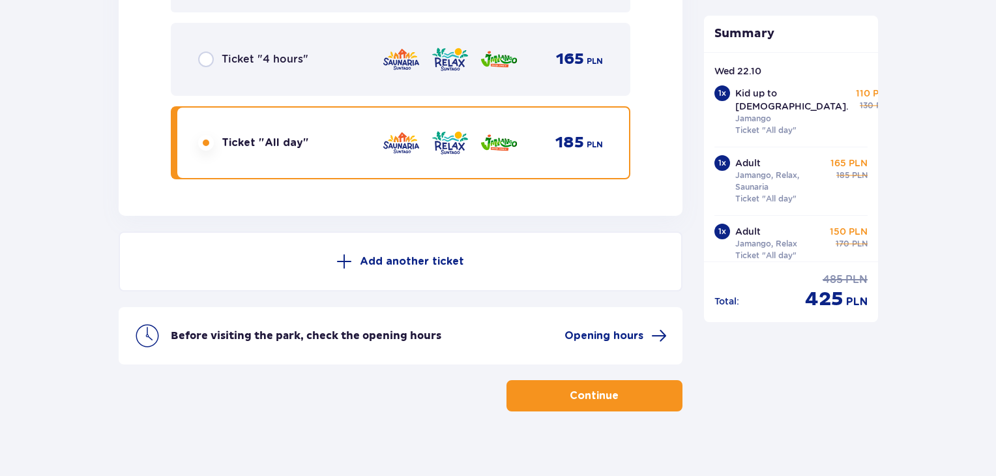
click at [605, 389] on p "Continue" at bounding box center [594, 396] width 49 height 14
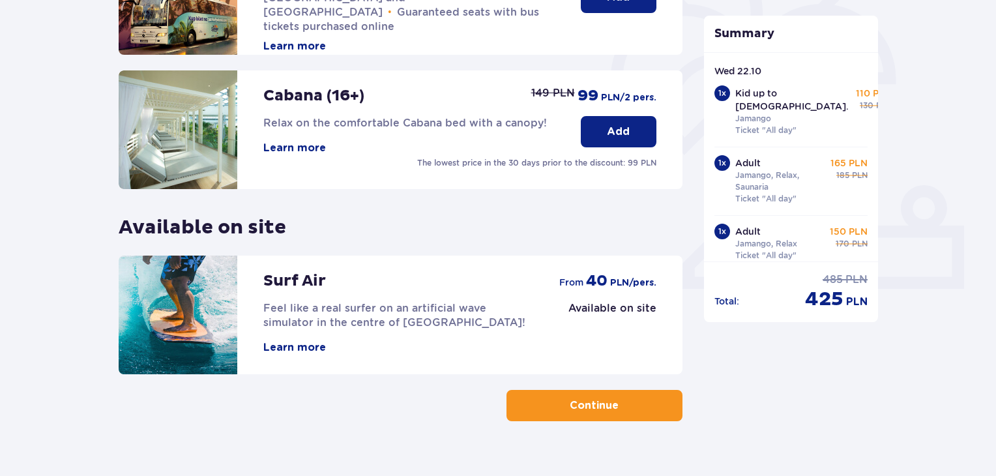
scroll to position [408, 0]
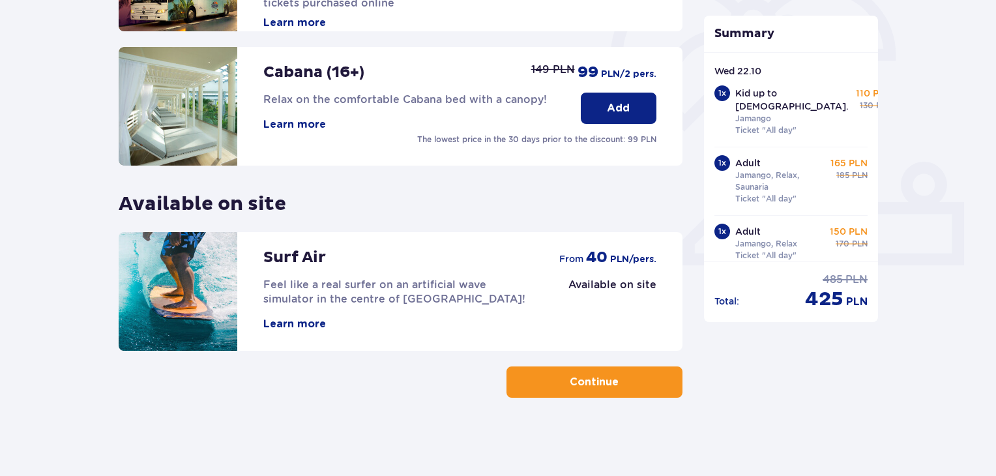
click at [570, 375] on p "Continue" at bounding box center [594, 382] width 49 height 14
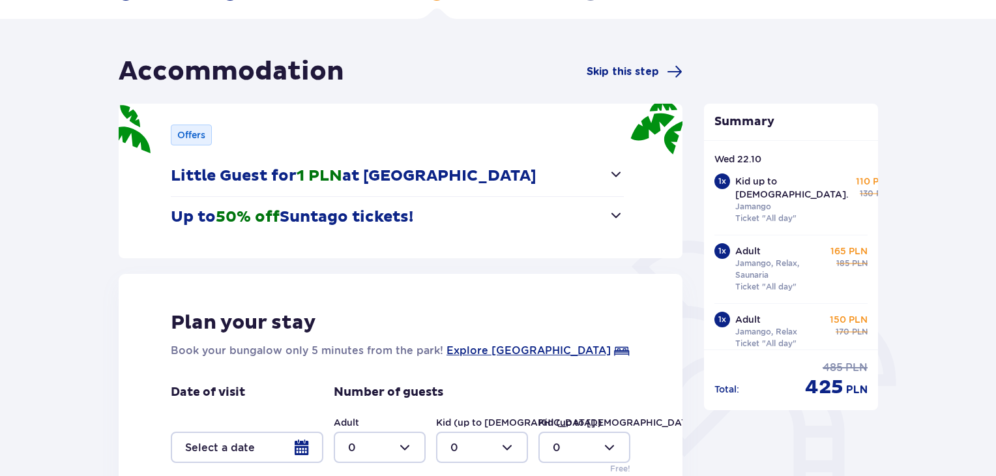
scroll to position [289, 0]
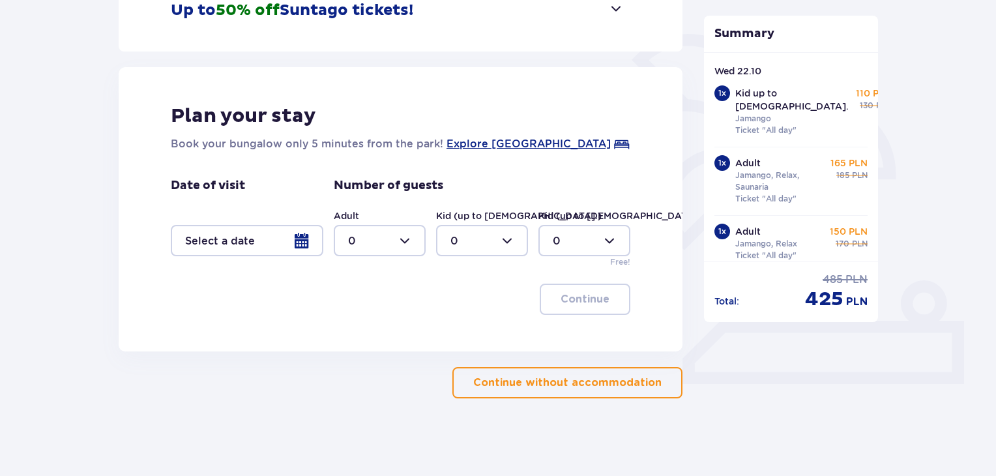
click at [565, 375] on p "Continue without accommodation" at bounding box center [567, 382] width 188 height 14
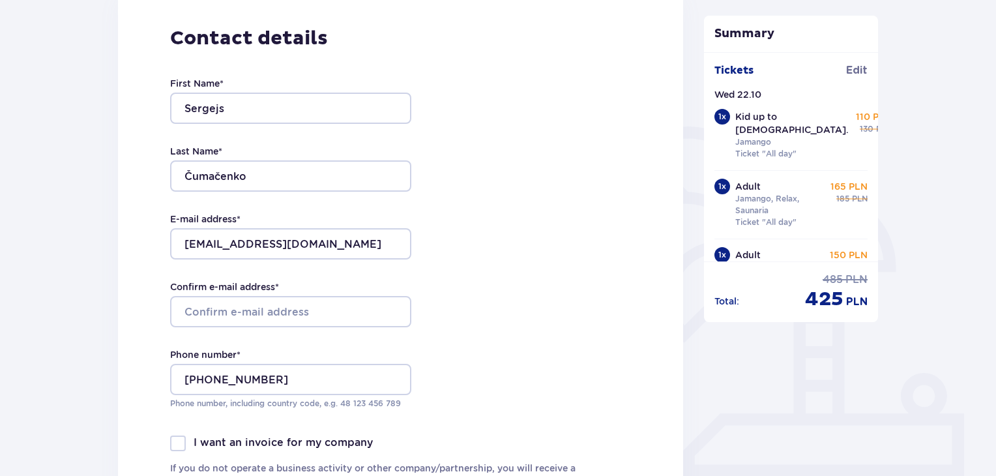
scroll to position [199, 0]
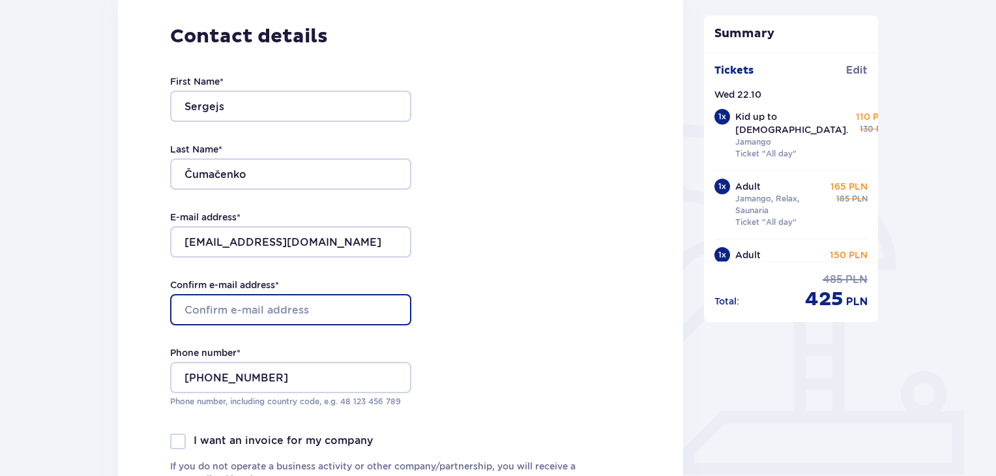
click at [310, 306] on input "Confirm e-mail address *" at bounding box center [290, 309] width 241 height 31
type input "[EMAIL_ADDRESS][DOMAIN_NAME]"
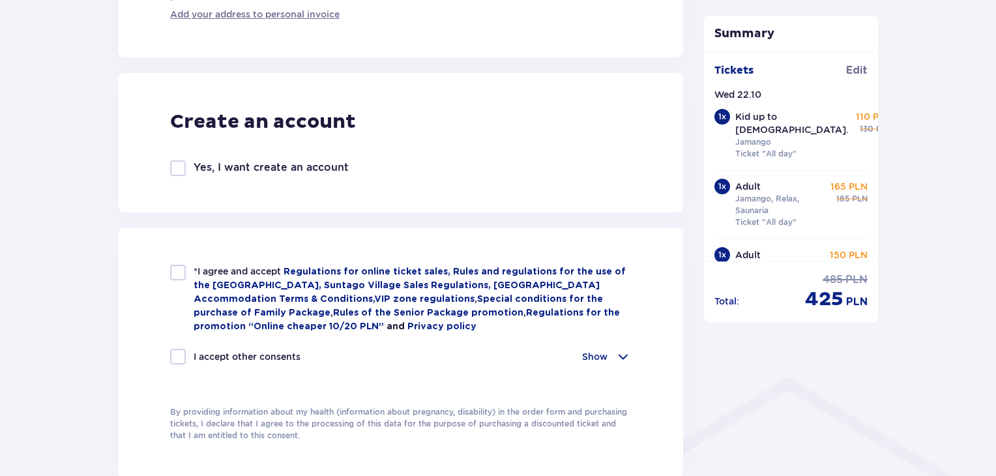
scroll to position [682, 0]
click at [181, 270] on div at bounding box center [178, 272] width 16 height 16
checkbox input "true"
click at [175, 353] on div at bounding box center [178, 356] width 16 height 16
checkbox input "true"
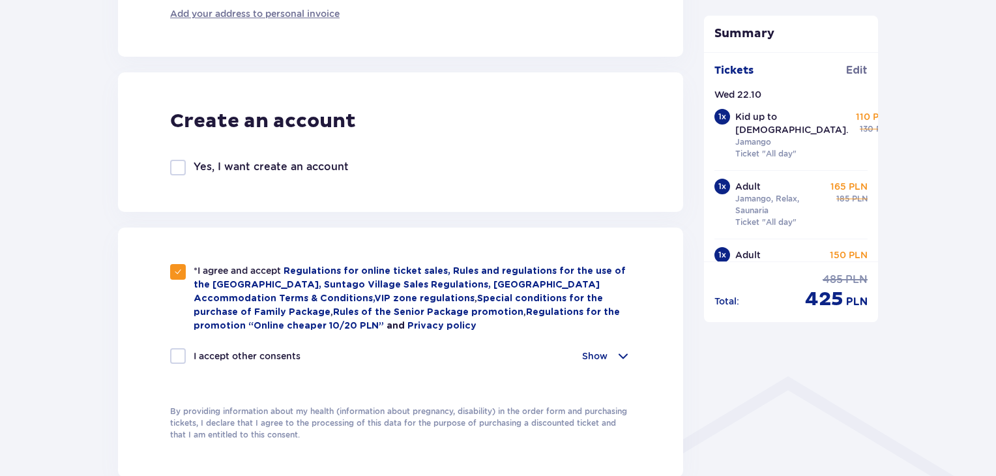
checkbox input "true"
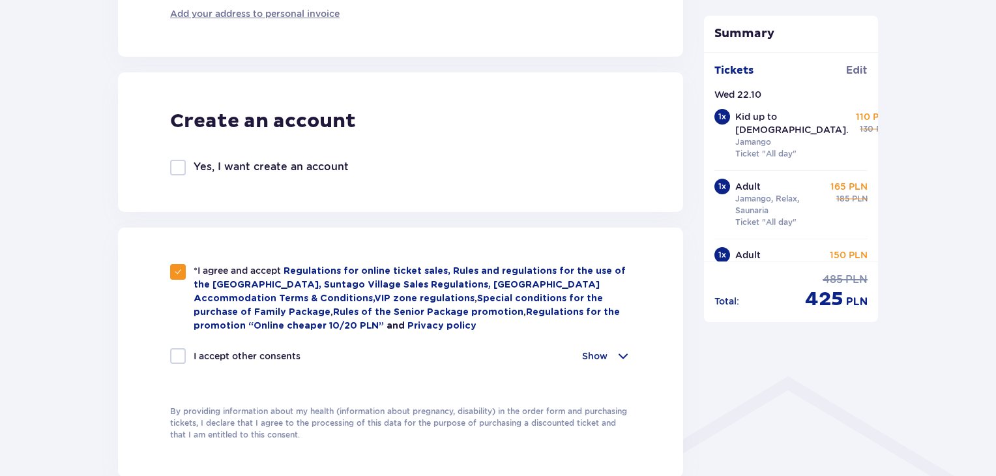
checkbox input "true"
click at [619, 352] on span at bounding box center [623, 356] width 16 height 16
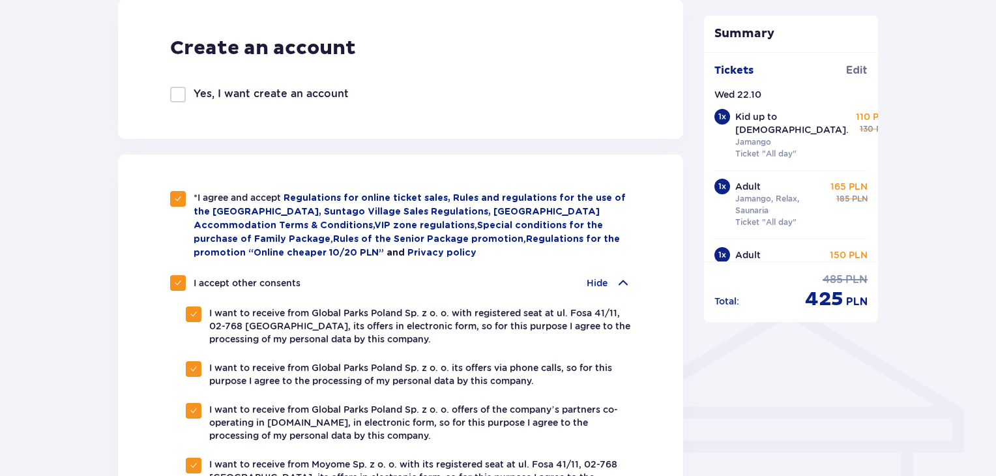
scroll to position [798, 0]
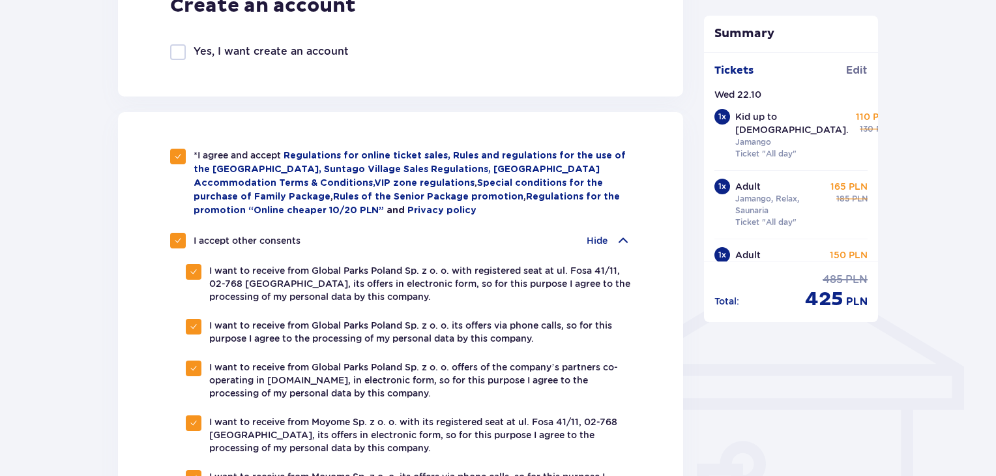
click at [175, 237] on span at bounding box center [178, 241] width 8 height 8
checkbox input "false"
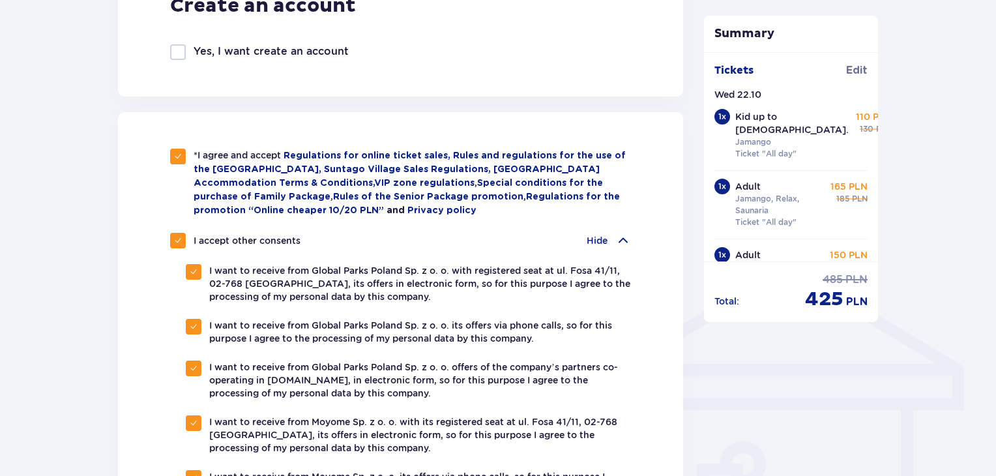
checkbox input "false"
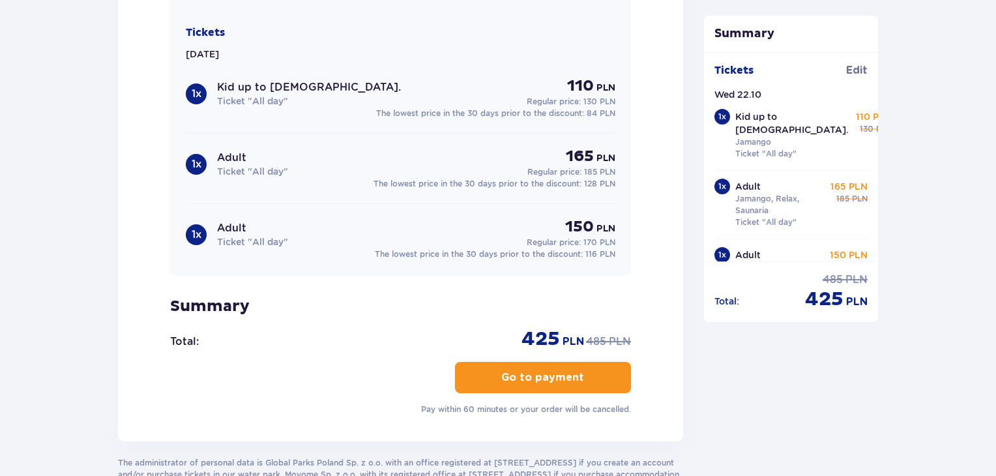
scroll to position [1592, 0]
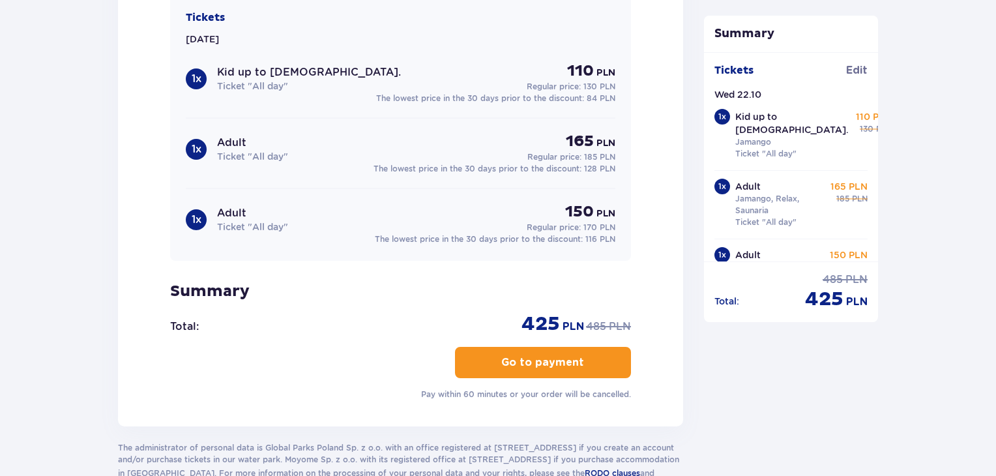
click at [505, 370] on button "Go to payment" at bounding box center [543, 362] width 176 height 31
